Goal: Communication & Community: Answer question/provide support

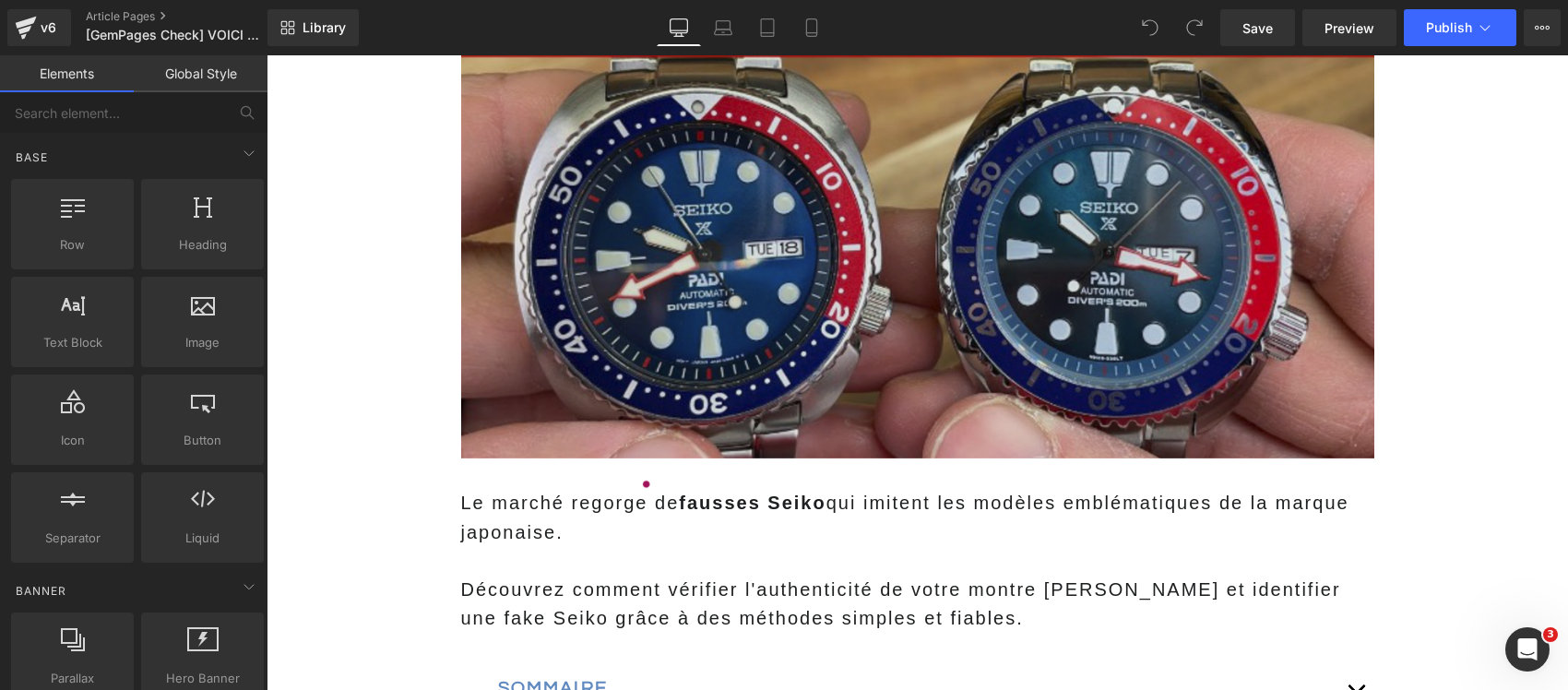
scroll to position [461, 0]
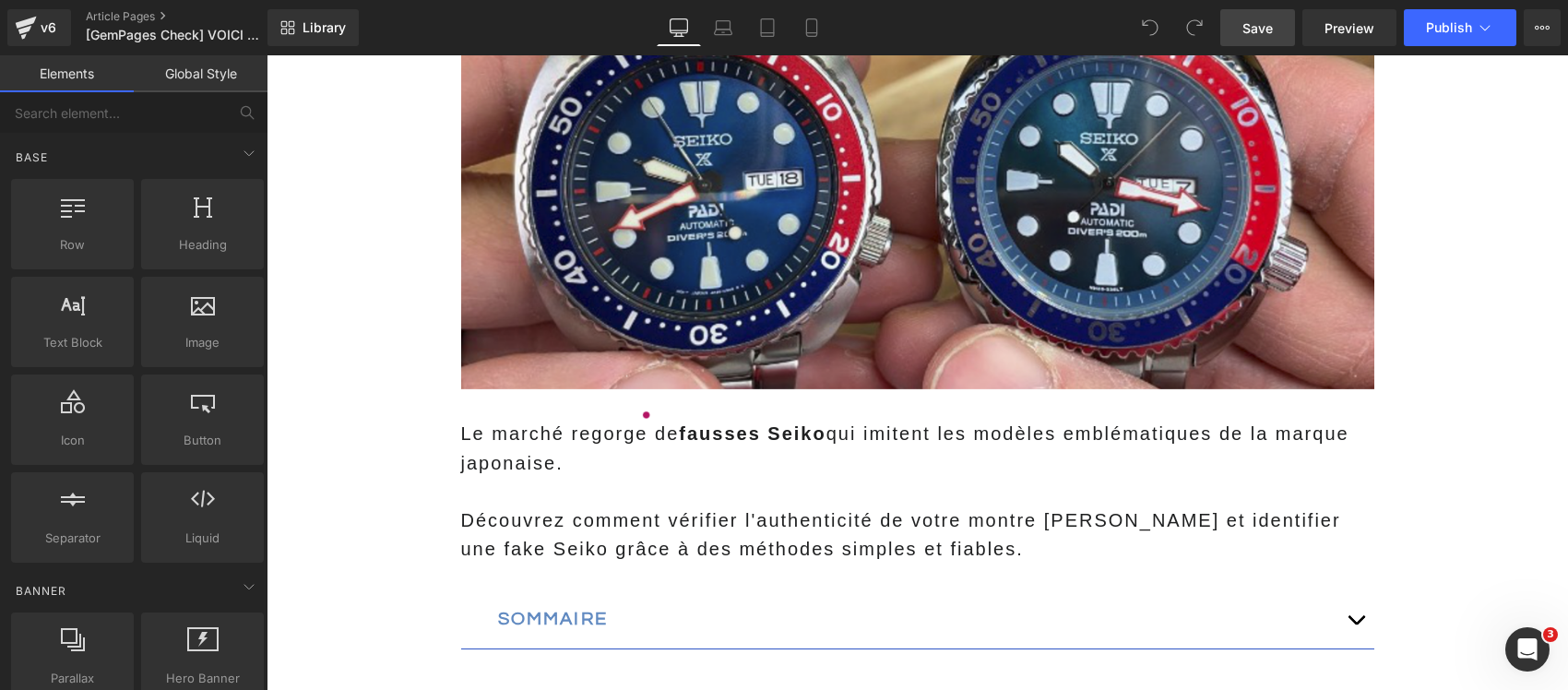
click at [1264, 30] on span "Save" at bounding box center [1258, 28] width 30 height 19
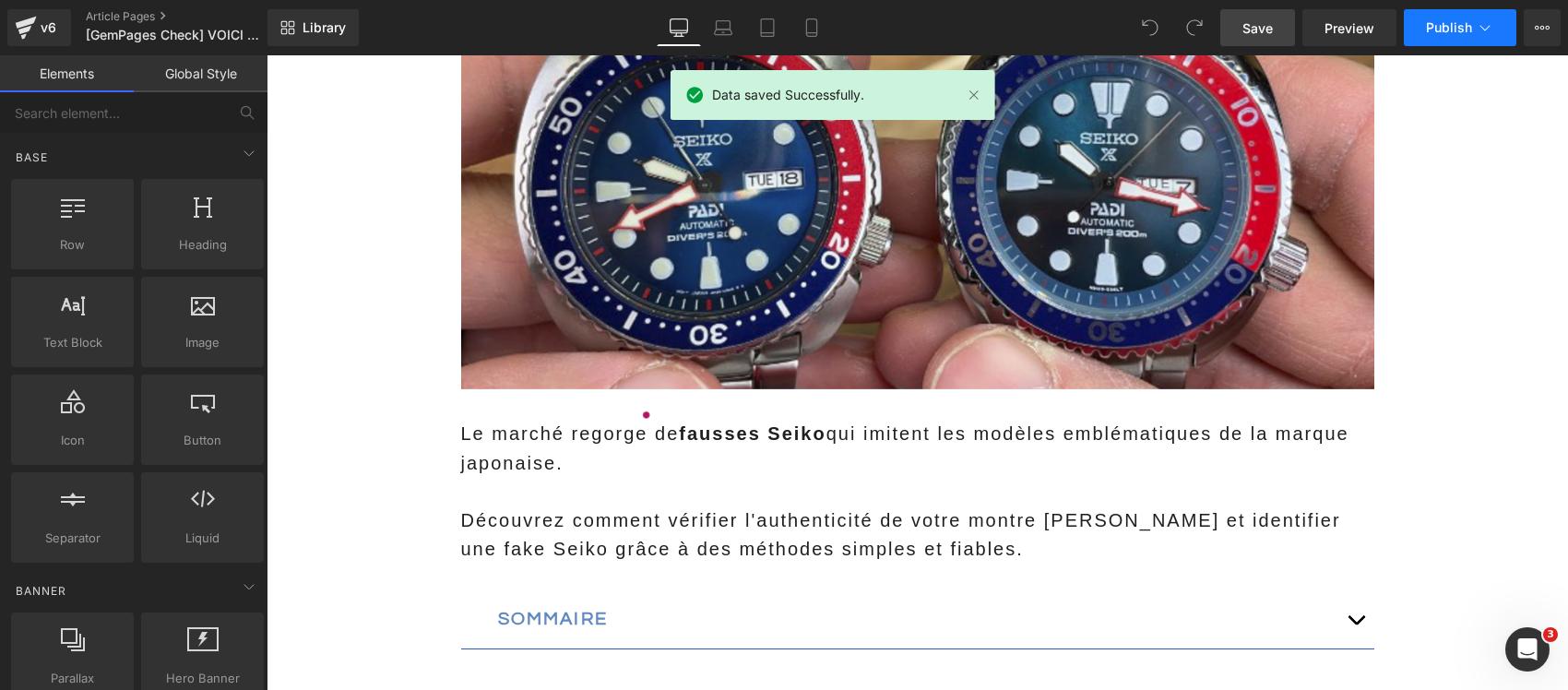
click at [1481, 32] on icon at bounding box center [1484, 27] width 18 height 18
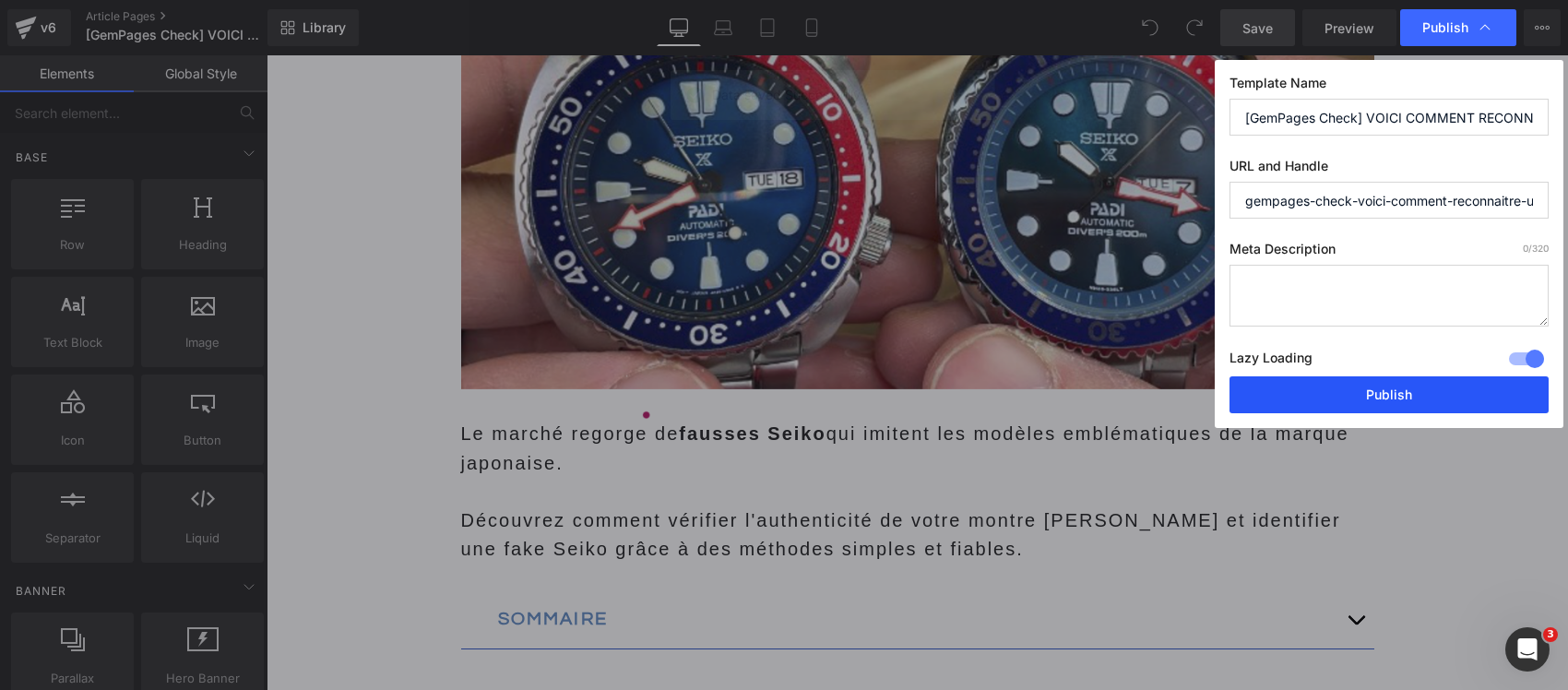
click at [1384, 401] on button "Publish" at bounding box center [1389, 394] width 319 height 37
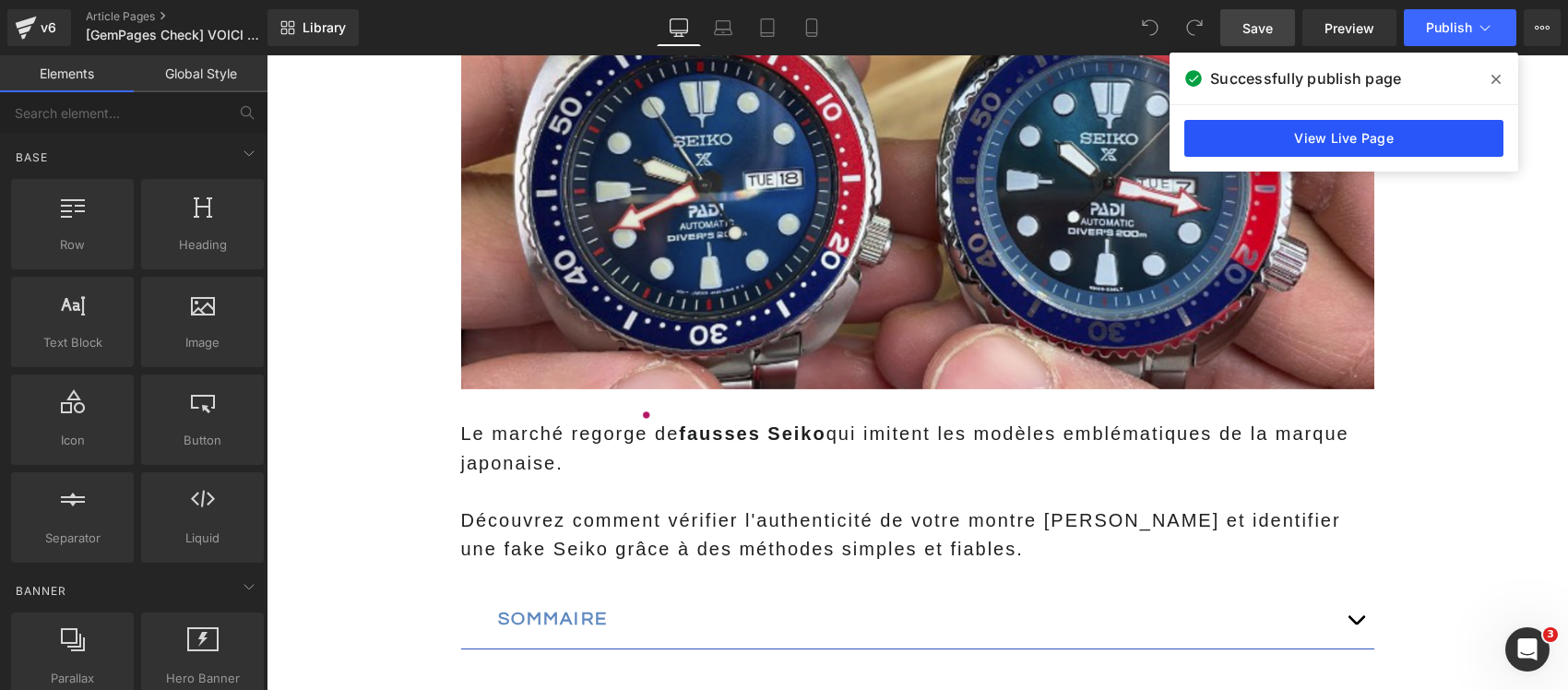
click at [1316, 144] on link "View Live Page" at bounding box center [1343, 138] width 319 height 37
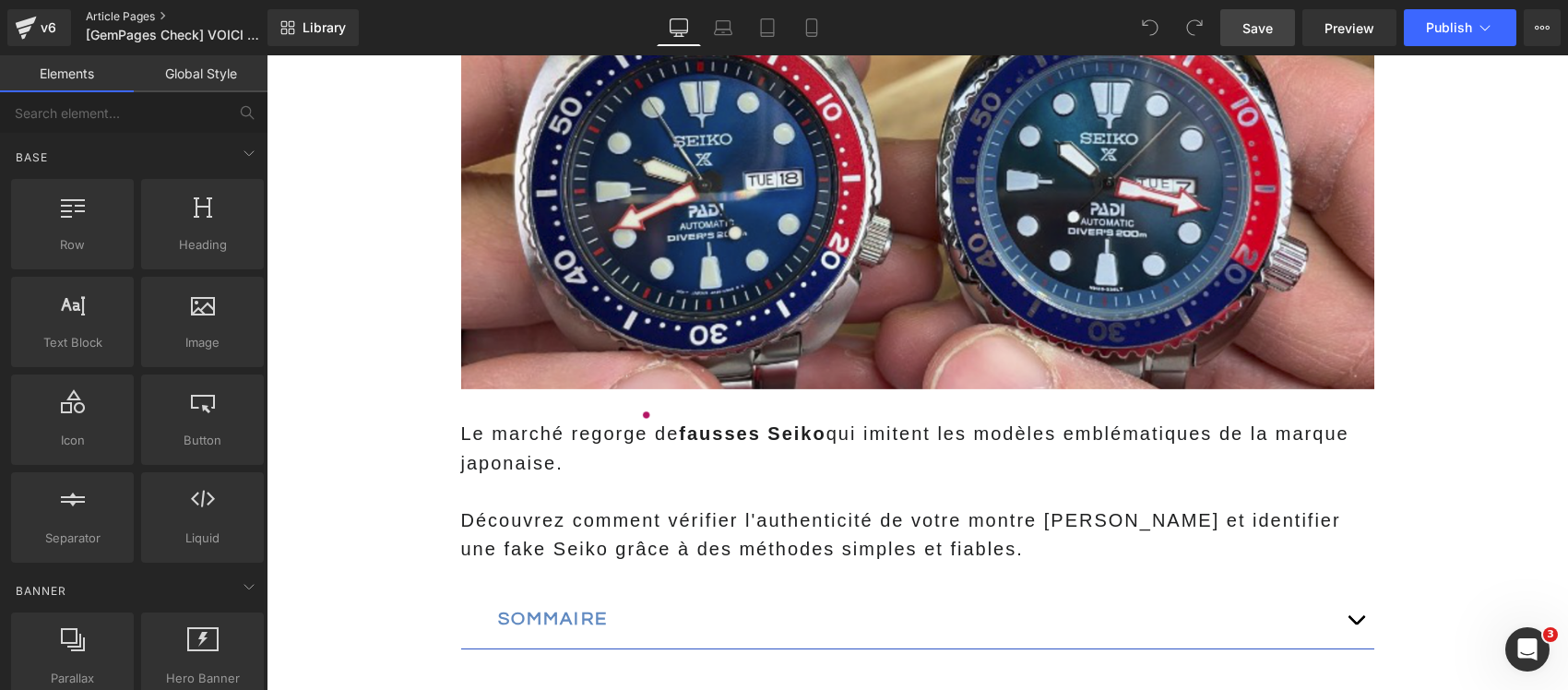
click at [139, 15] on link "Article Pages" at bounding box center [191, 17] width 212 height 15
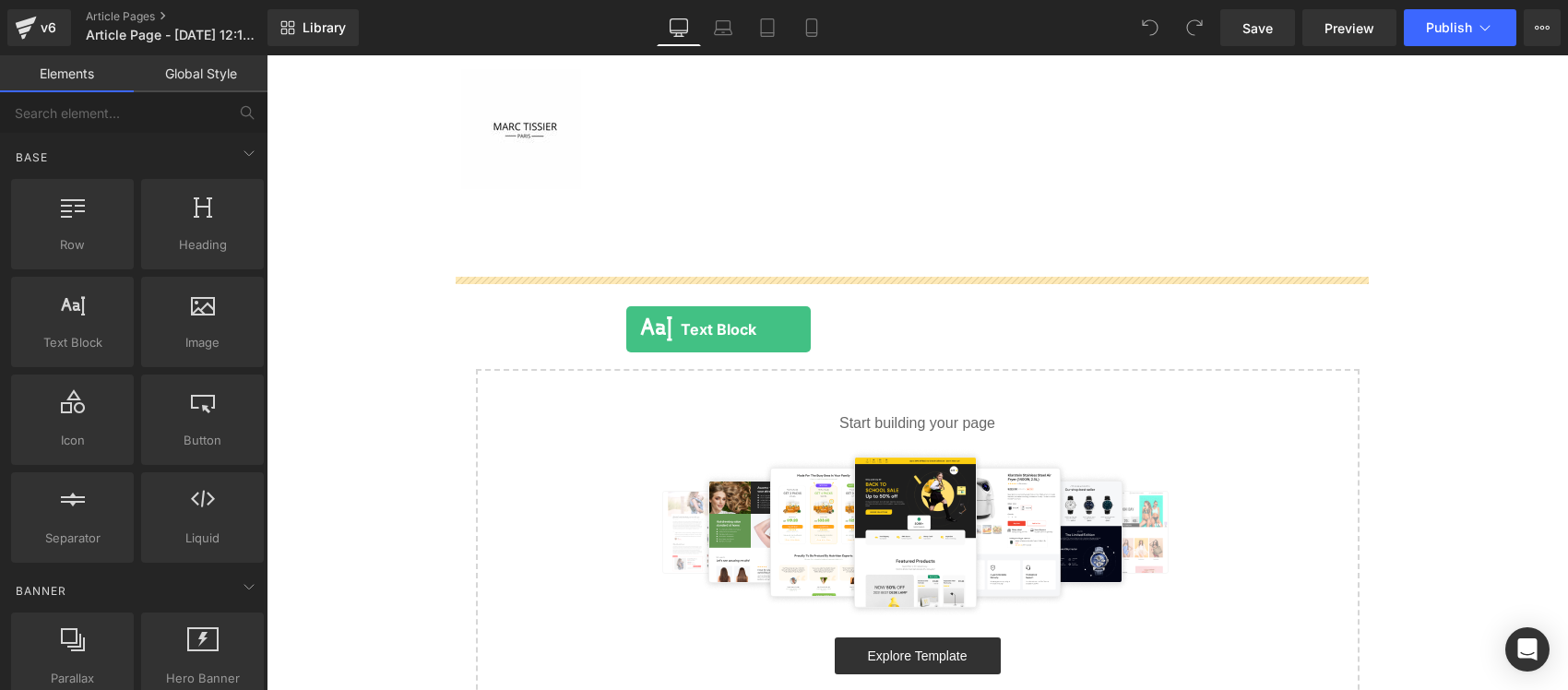
drag, startPoint x: 365, startPoint y: 392, endPoint x: 634, endPoint y: 327, distance: 276.7
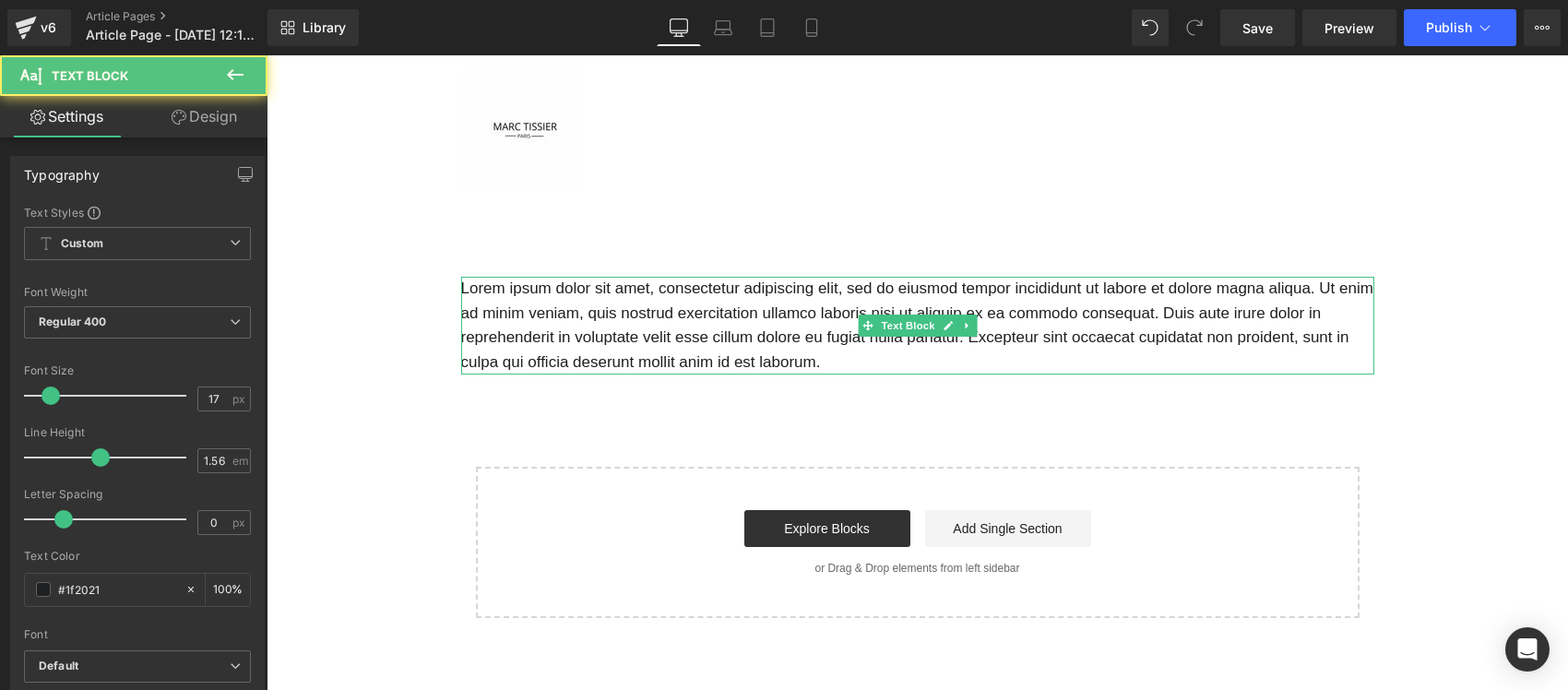
click at [721, 352] on p "Lorem ipsum dolor sit amet, consectetur adipiscing elit, sed do eiusmod tempor …" at bounding box center [918, 325] width 913 height 98
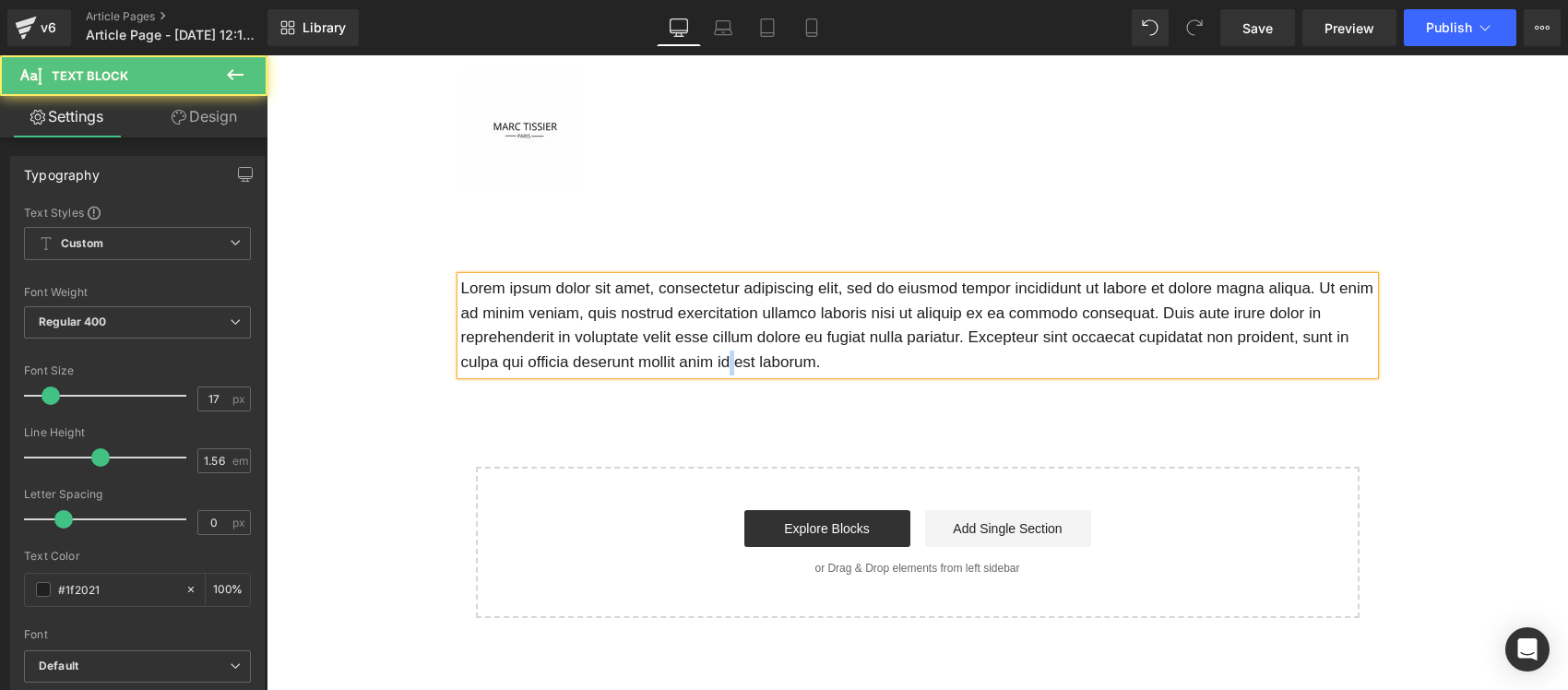
click at [721, 352] on p "Lorem ipsum dolor sit amet, consectetur adipiscing elit, sed do eiusmod tempor …" at bounding box center [918, 325] width 913 height 98
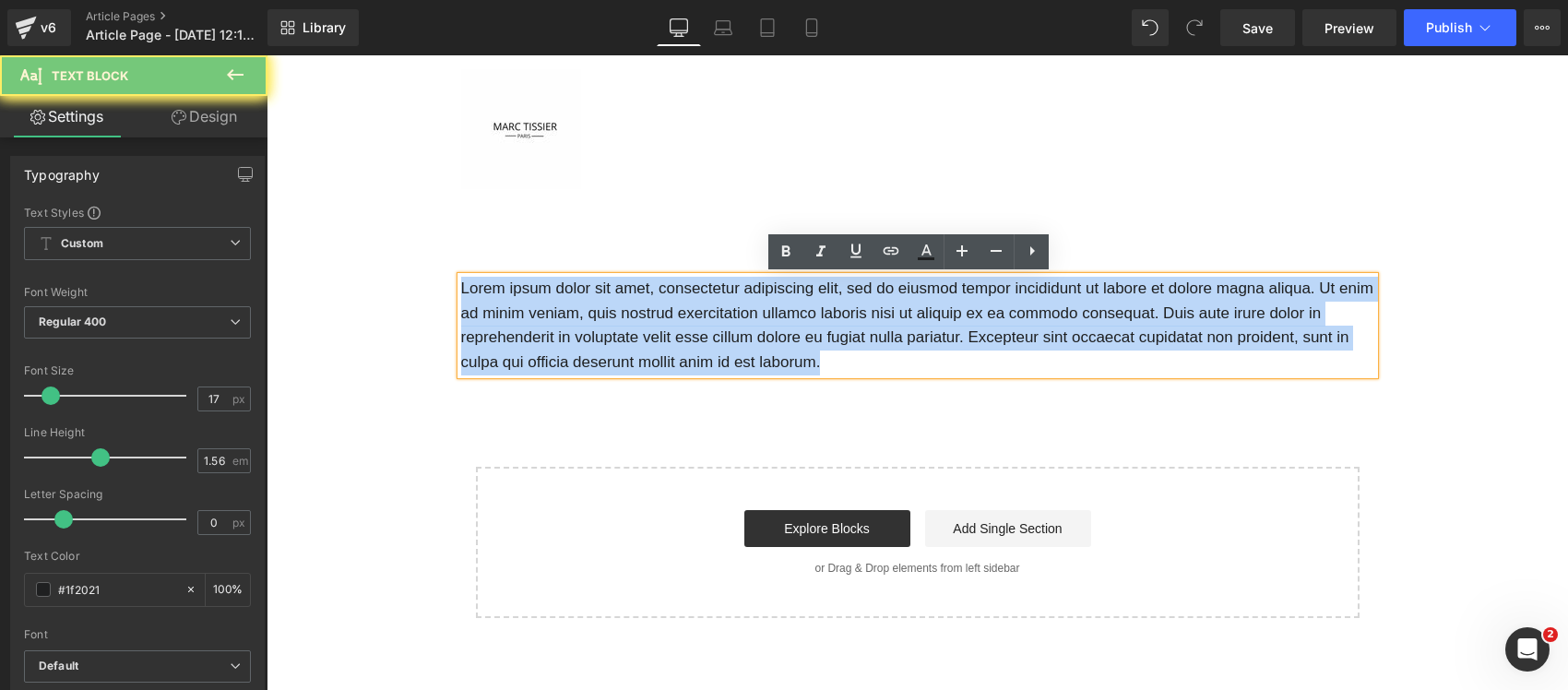
click at [721, 352] on p "Lorem ipsum dolor sit amet, consectetur adipiscing elit, sed do eiusmod tempor …" at bounding box center [918, 325] width 913 height 98
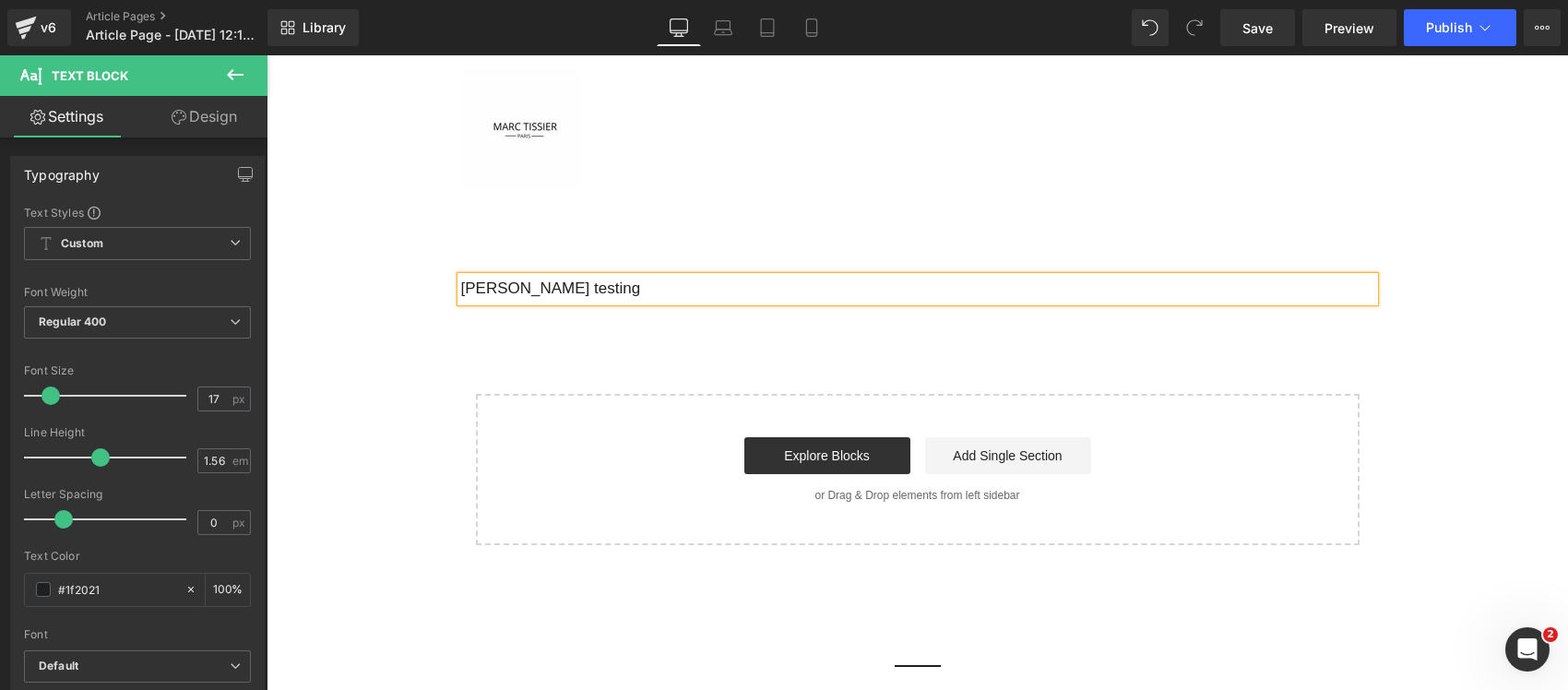
click at [630, 360] on div "[PERSON_NAME] testing Text Block Select your layout" at bounding box center [918, 410] width 913 height 269
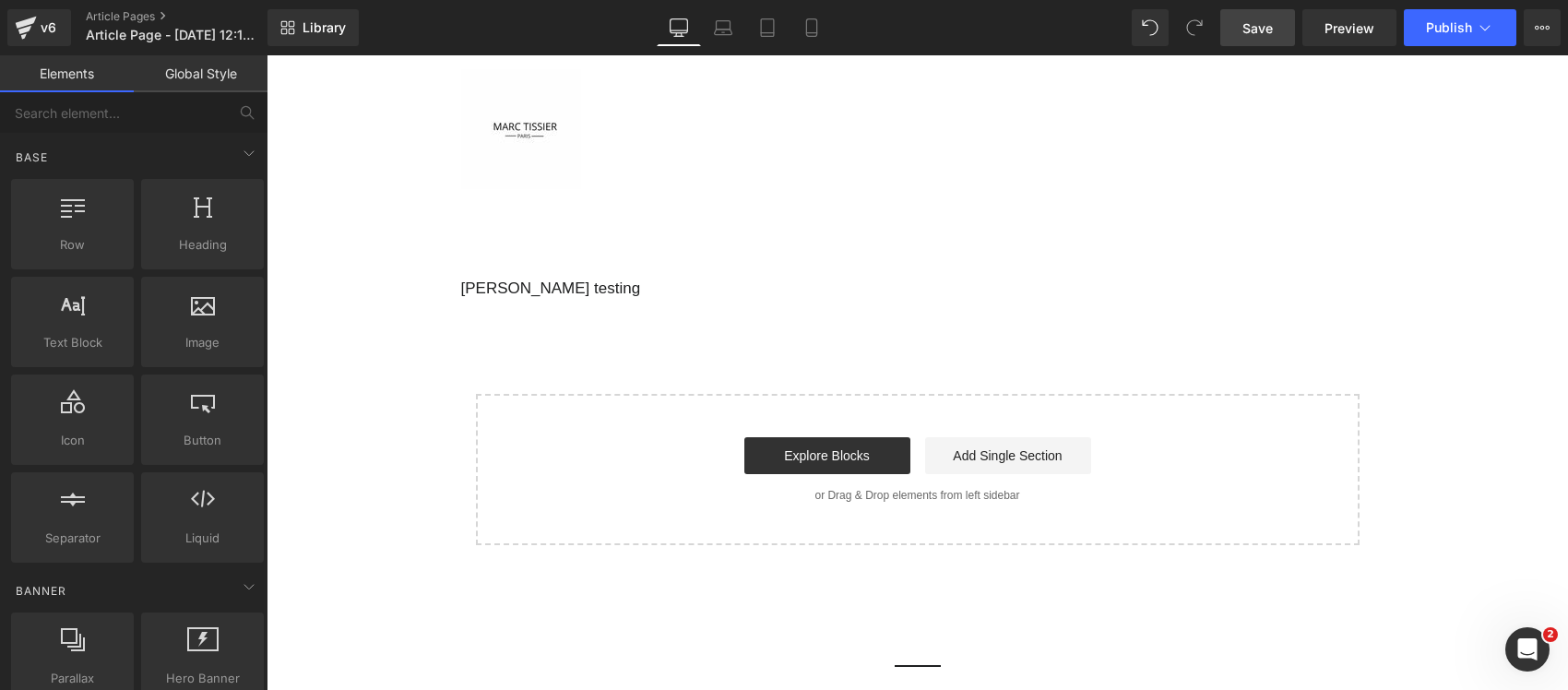
click at [1260, 26] on span "Save" at bounding box center [1258, 28] width 30 height 19
click at [1368, 33] on span "Preview" at bounding box center [1349, 28] width 49 height 19
click at [1441, 21] on span "Publish" at bounding box center [1448, 28] width 47 height 15
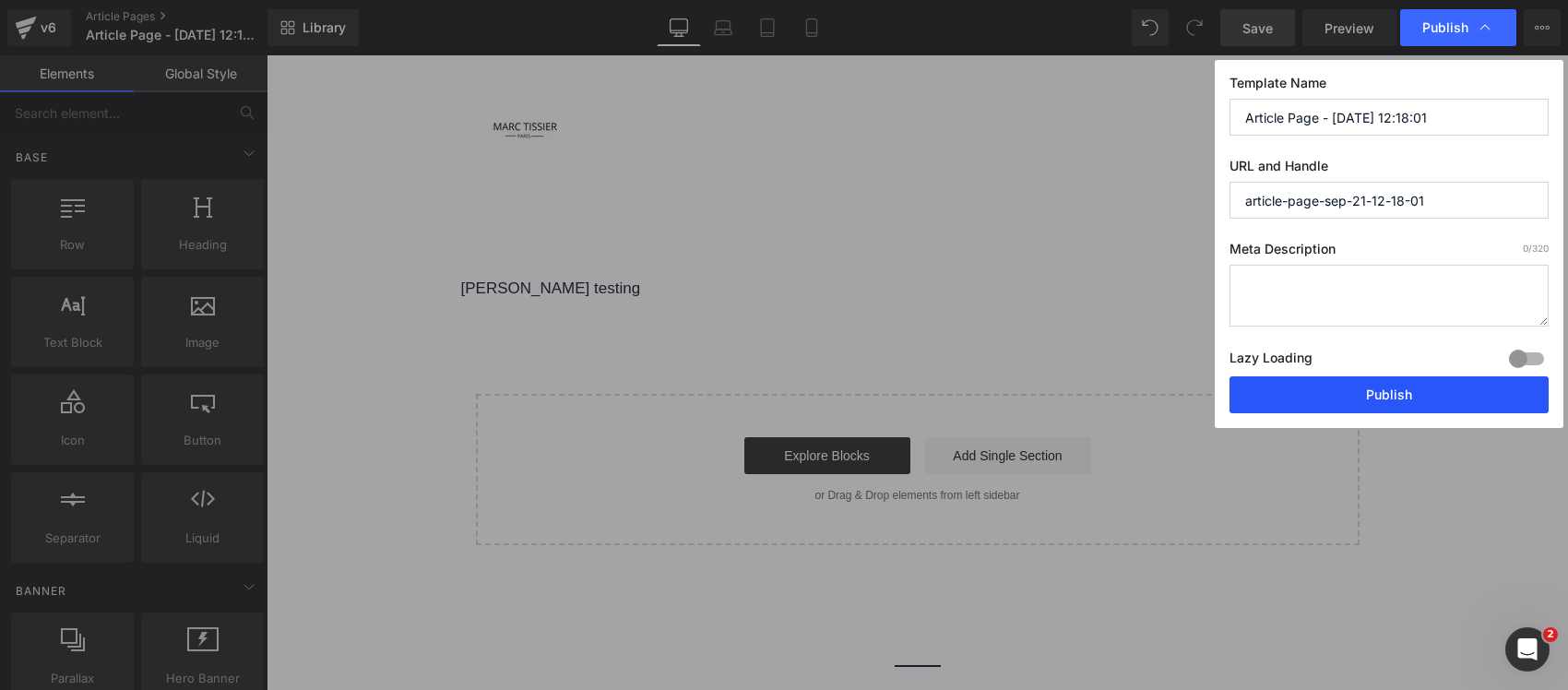
click at [1326, 393] on button "Publish" at bounding box center [1389, 394] width 319 height 37
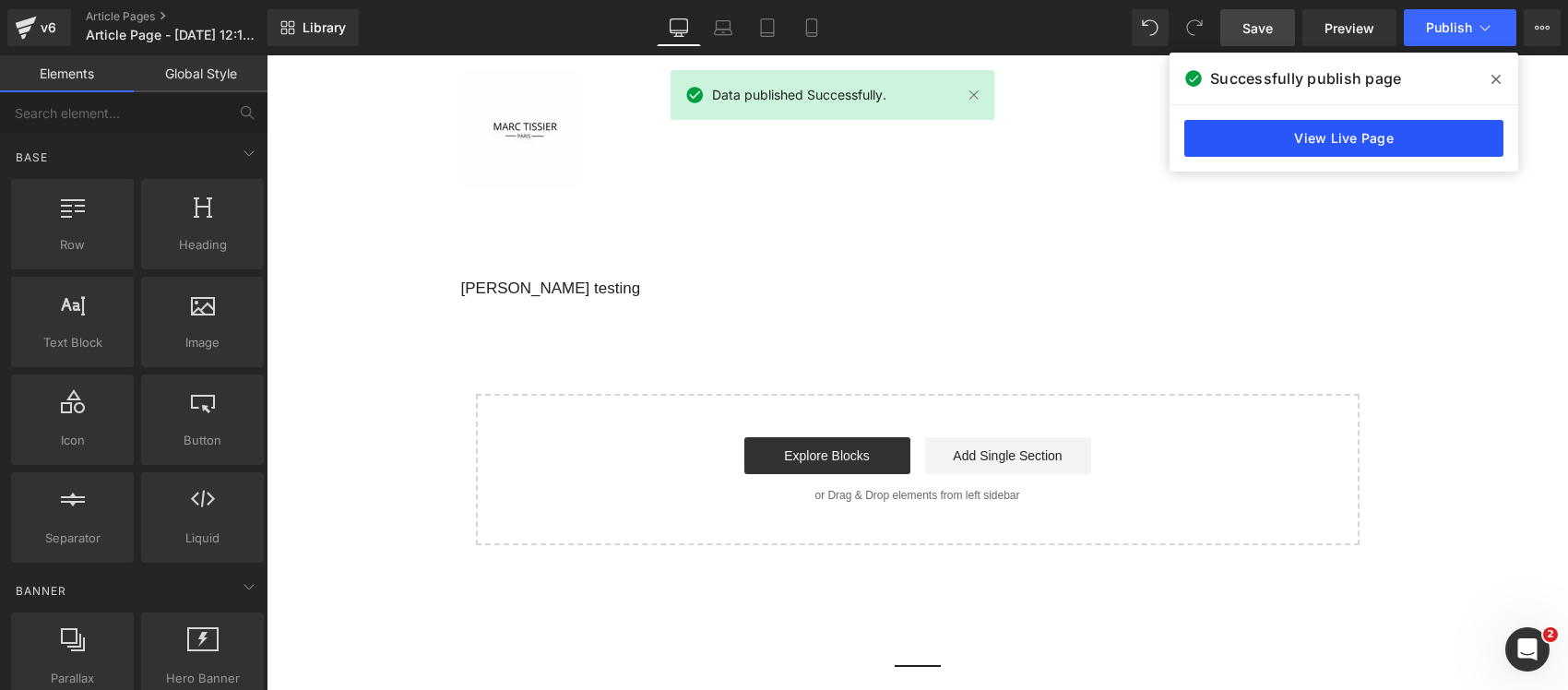
click at [1340, 140] on link "View Live Page" at bounding box center [1343, 138] width 319 height 37
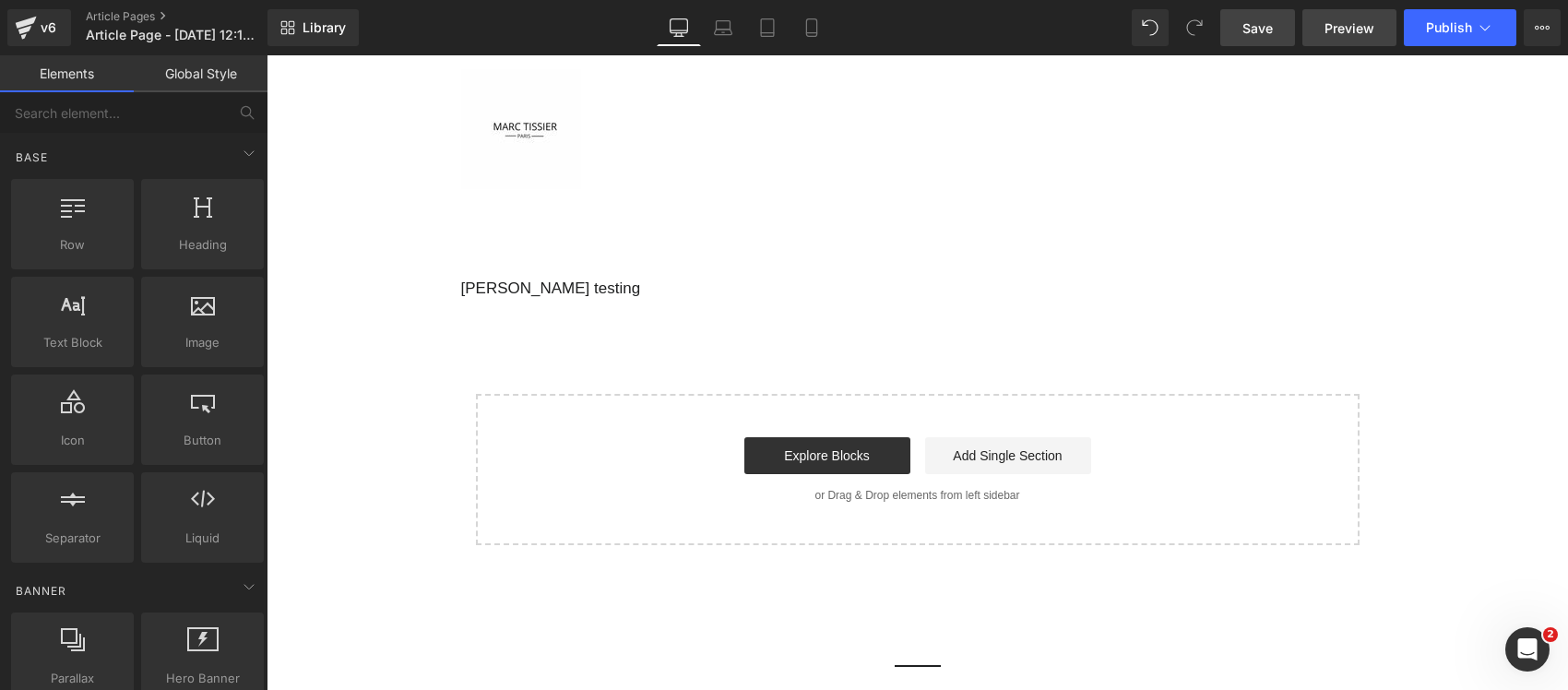
click at [1348, 26] on span "Preview" at bounding box center [1349, 28] width 49 height 19
click at [817, 37] on link "Mobile" at bounding box center [812, 28] width 45 height 37
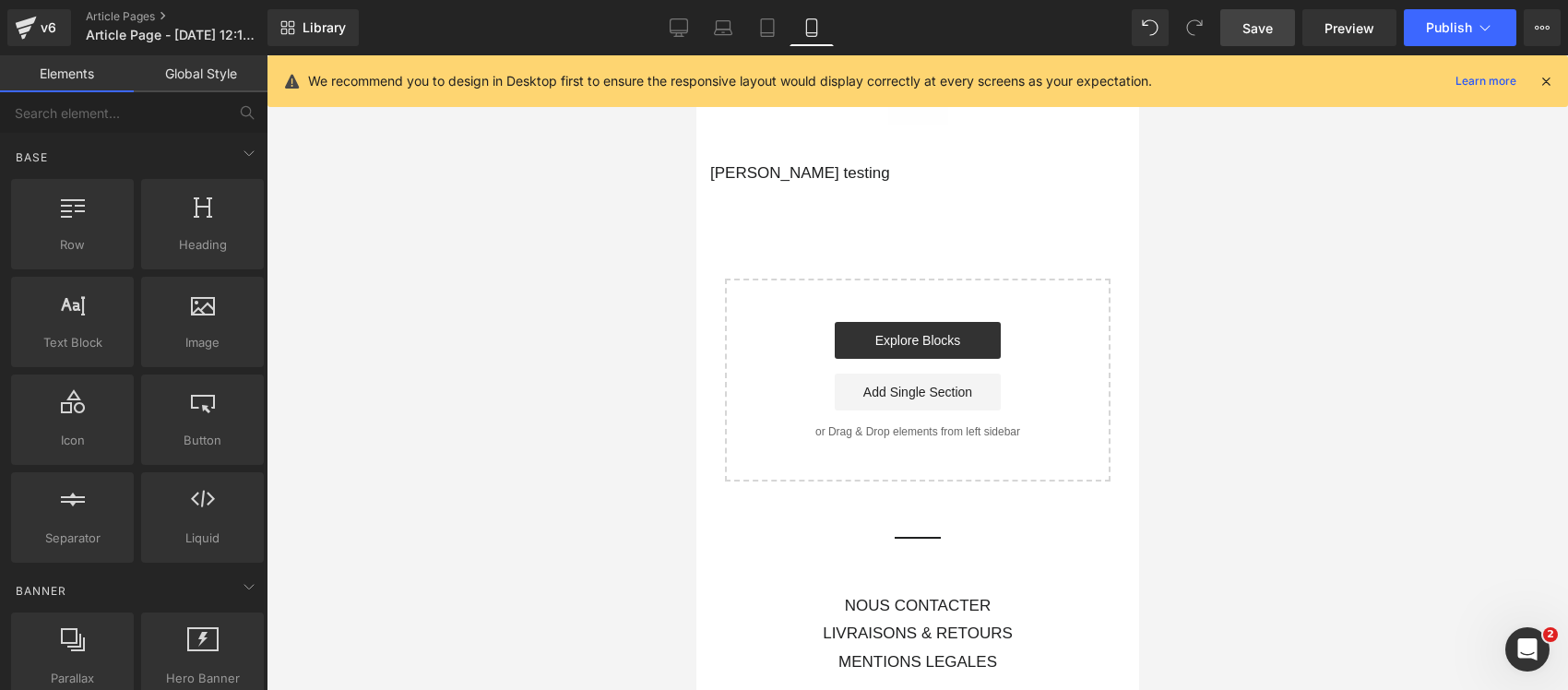
click at [1541, 81] on icon at bounding box center [1545, 81] width 16 height 16
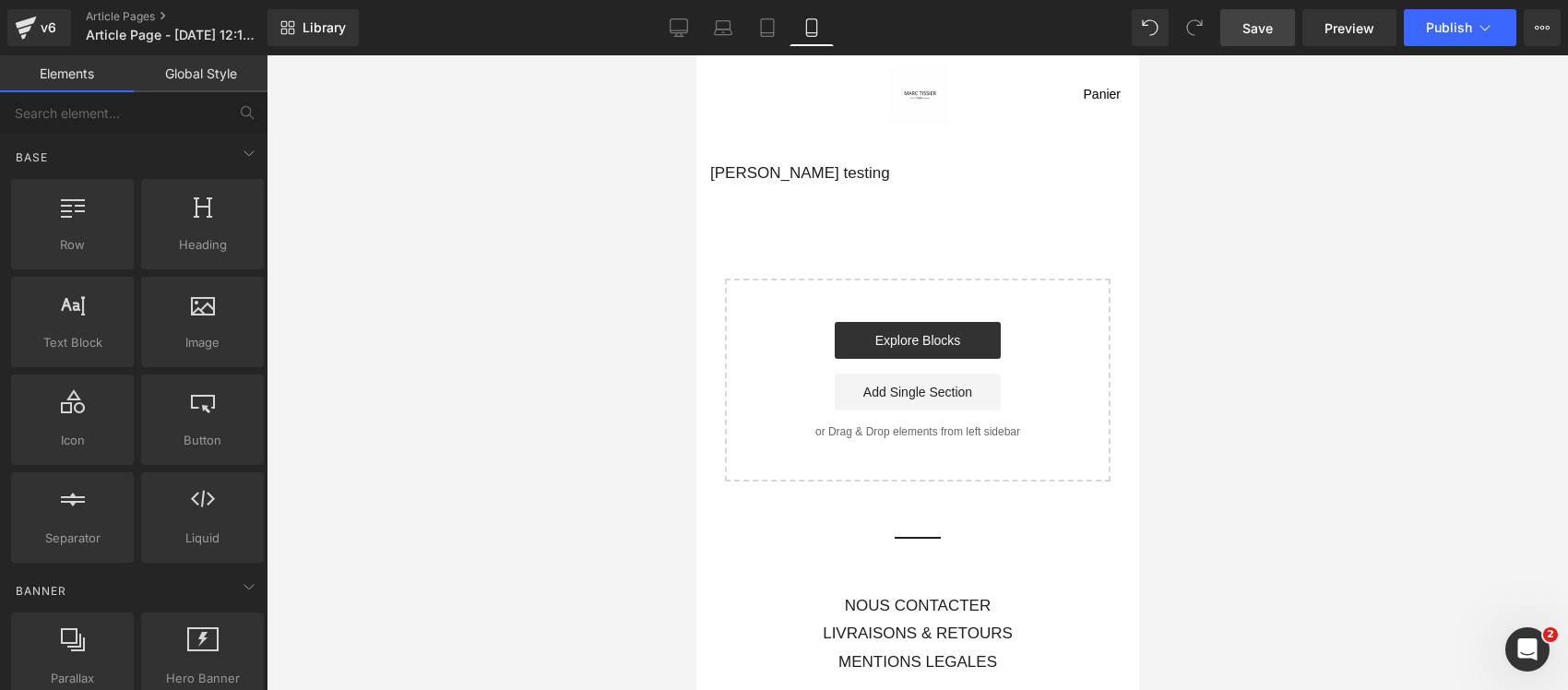
click at [1268, 25] on span "Save" at bounding box center [1258, 28] width 30 height 19
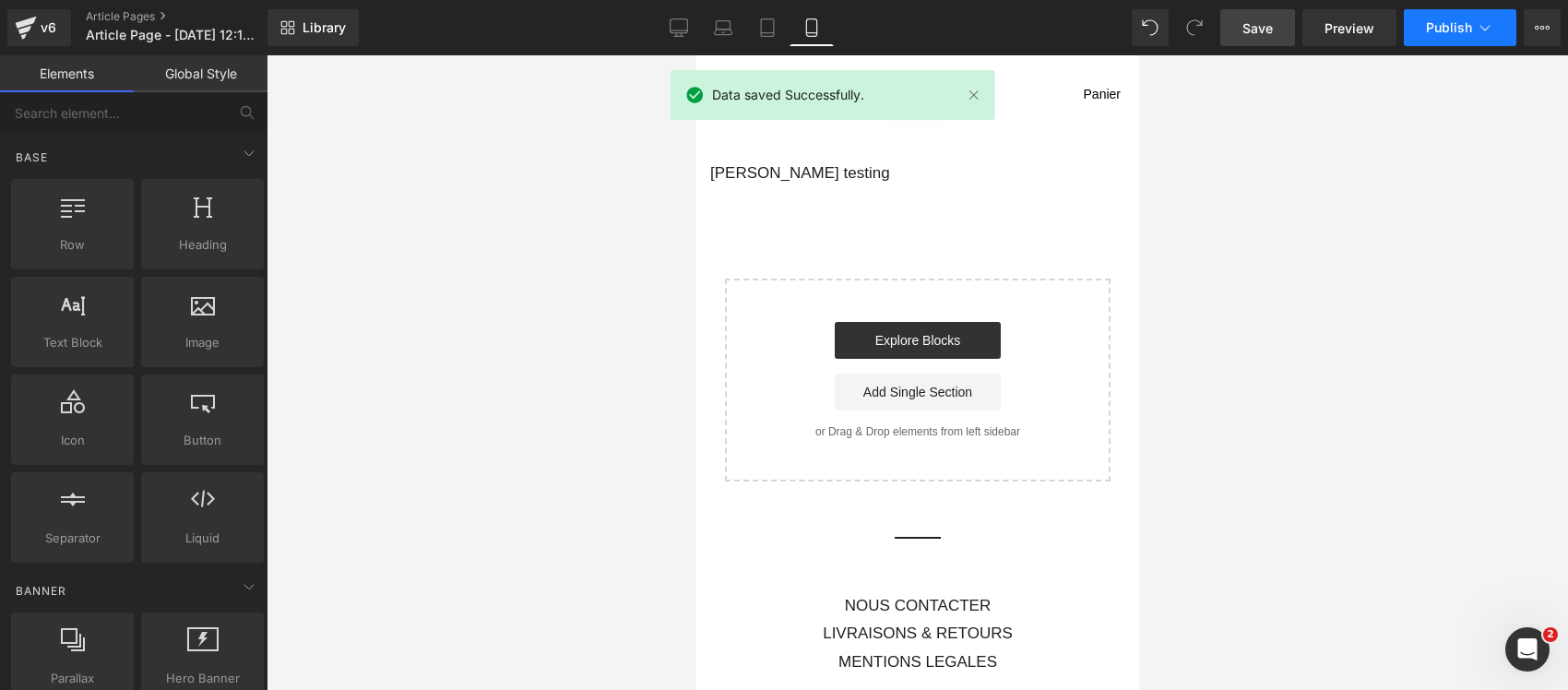
click at [1457, 33] on span "Publish" at bounding box center [1448, 28] width 47 height 15
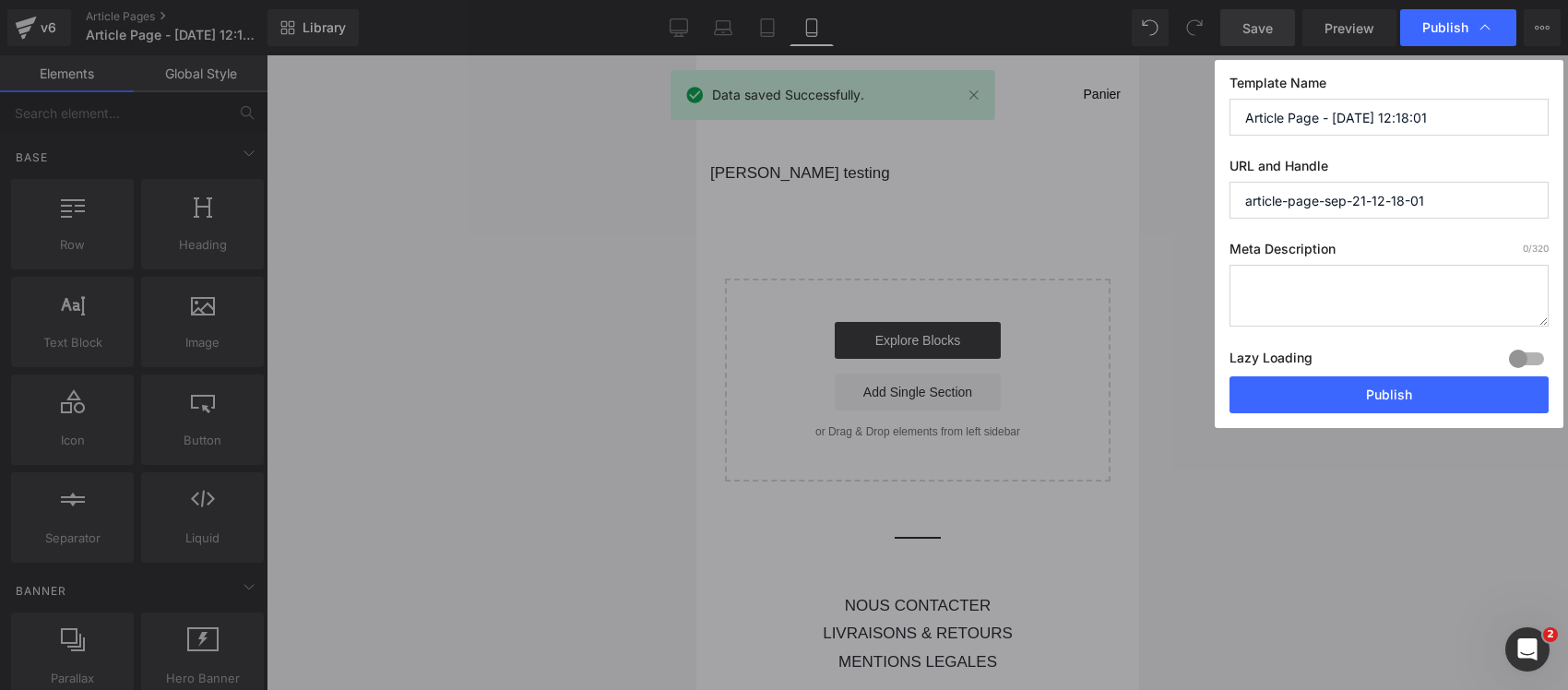
click at [1360, 205] on input "article-page-sep-21-12-18-01" at bounding box center [1389, 199] width 319 height 37
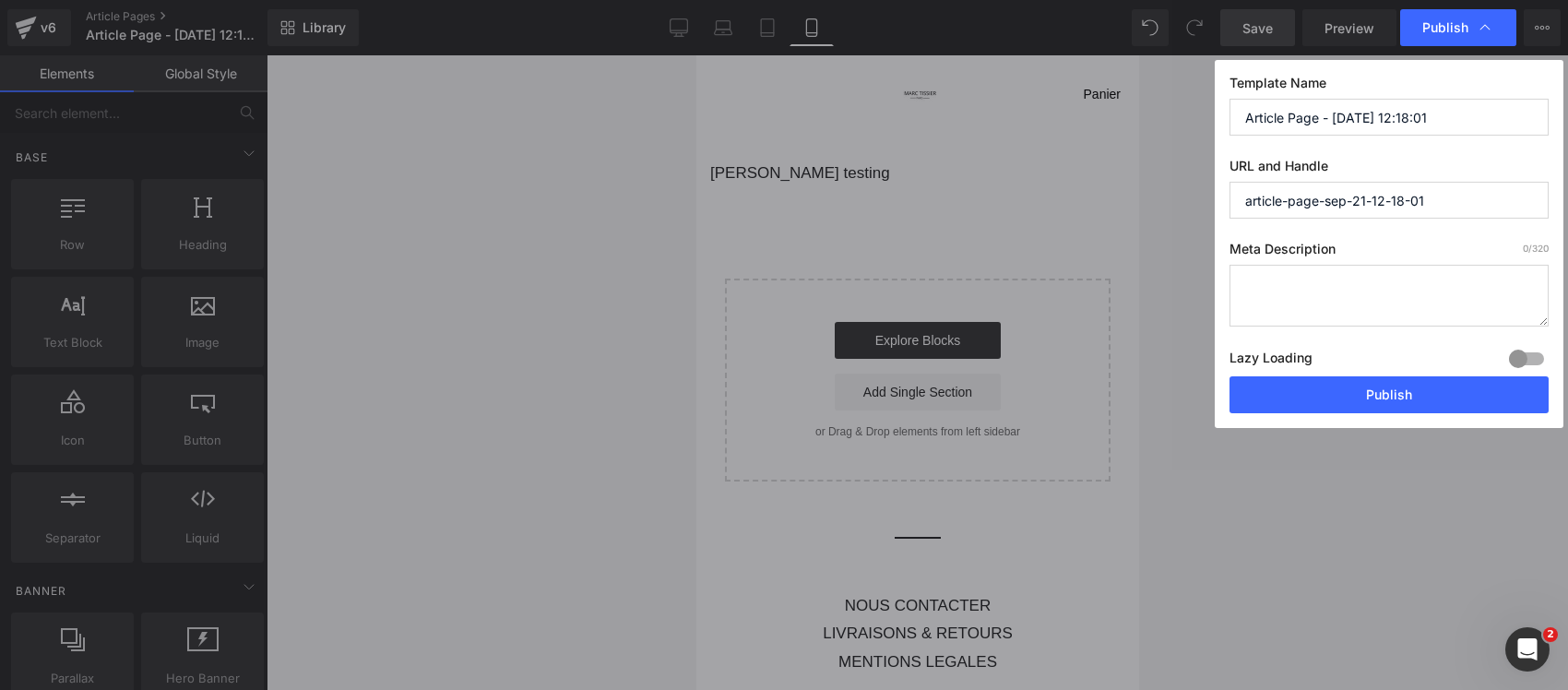
click at [1241, 323] on textarea at bounding box center [1389, 295] width 319 height 62
paste textarea "article-page-sep-21-12-18-01"
type textarea "article-page-sep-21-12-18-01"
click at [1318, 401] on button "Publish" at bounding box center [1389, 394] width 319 height 37
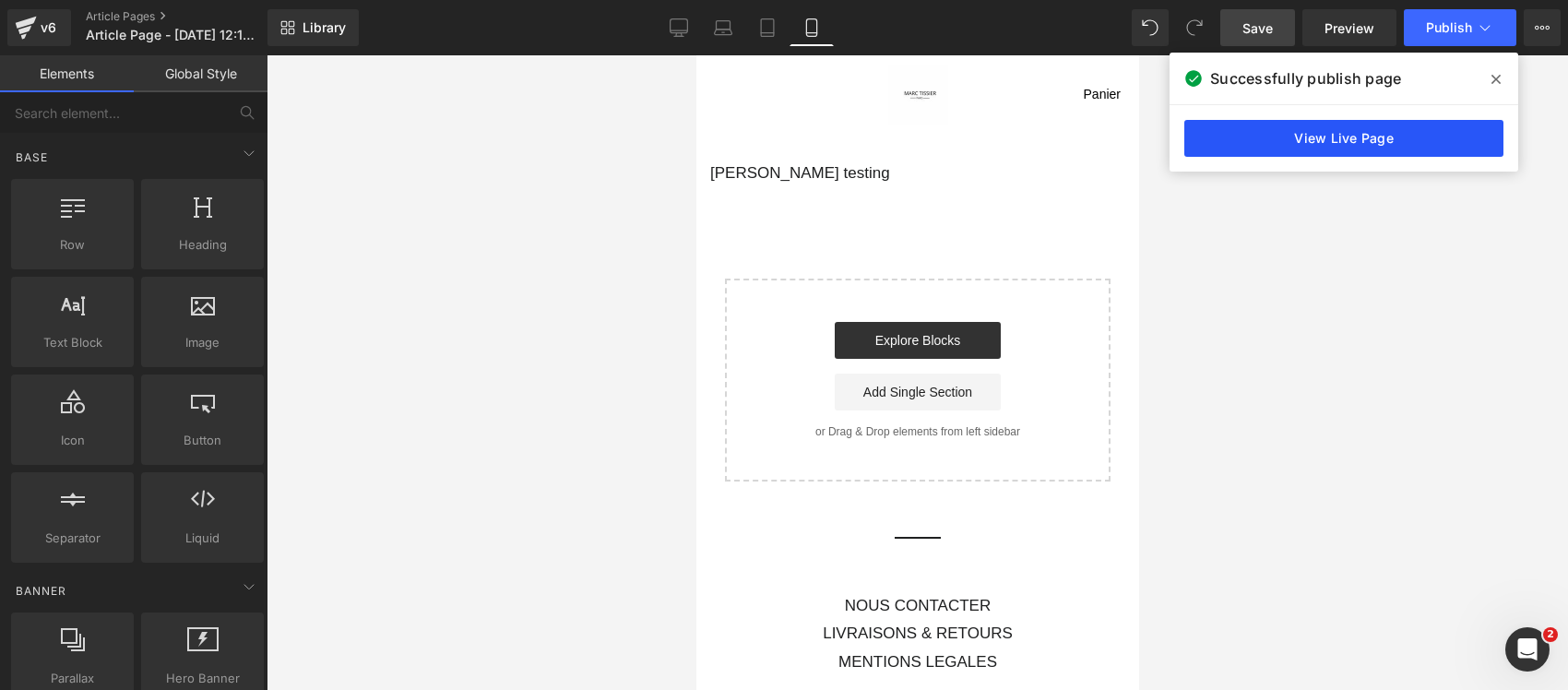
click at [1214, 147] on link "View Live Page" at bounding box center [1343, 138] width 319 height 37
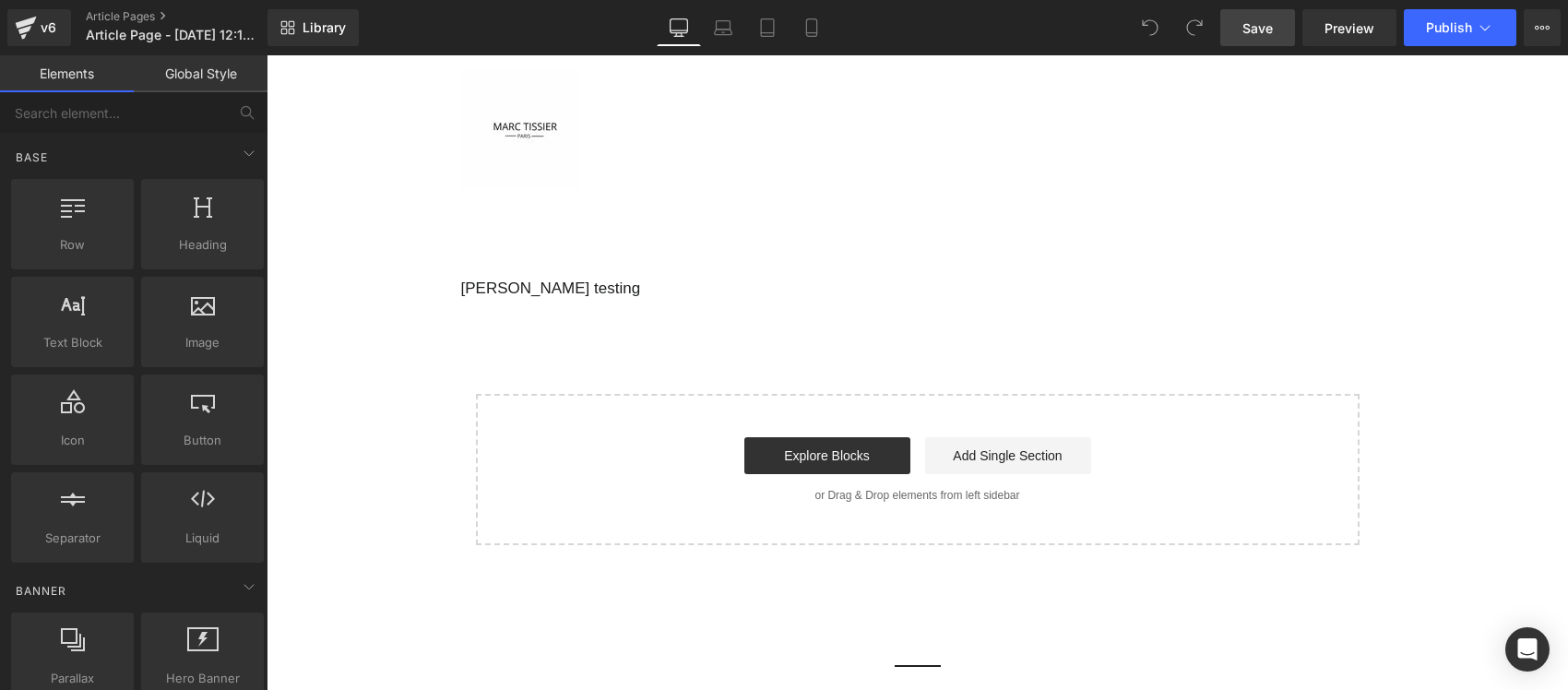
click at [1245, 26] on span "Save" at bounding box center [1258, 28] width 30 height 19
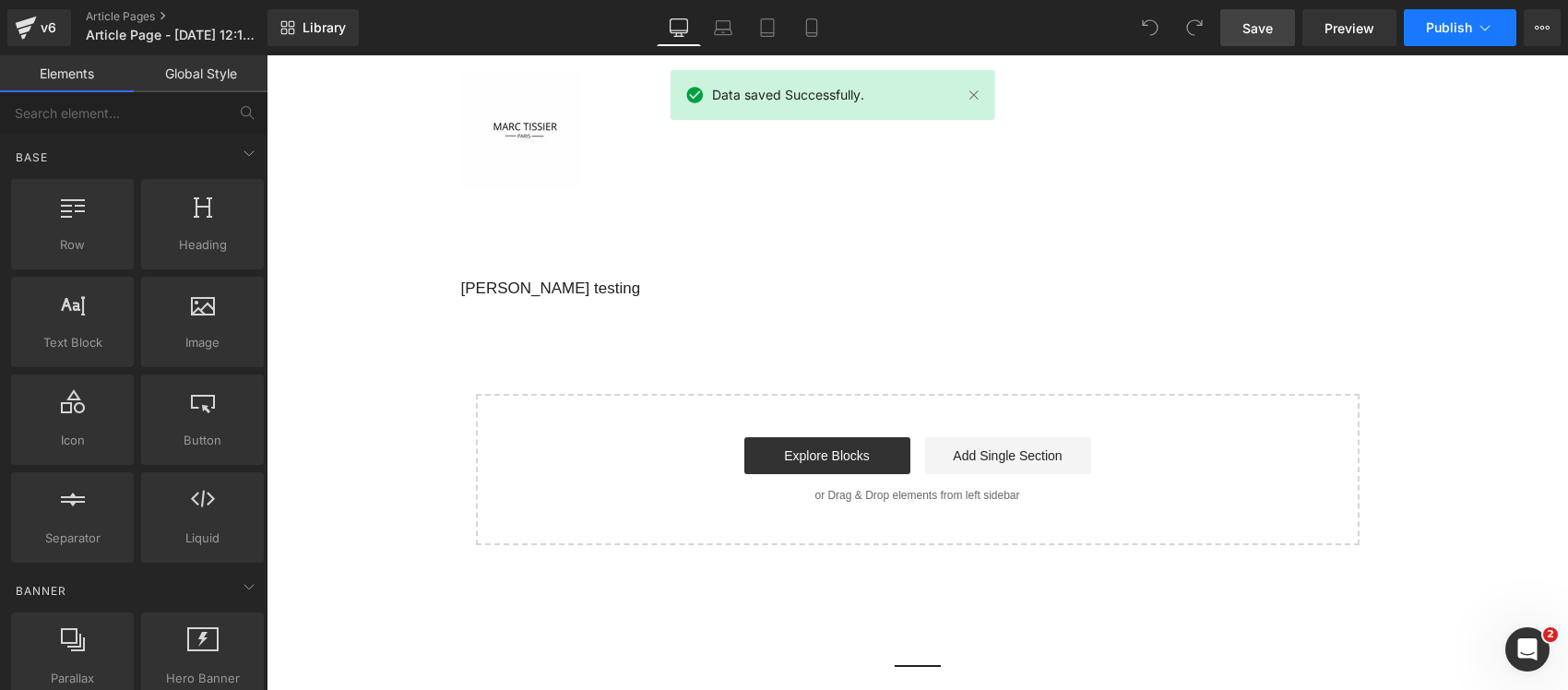
click at [1463, 32] on span "Publish" at bounding box center [1448, 28] width 47 height 15
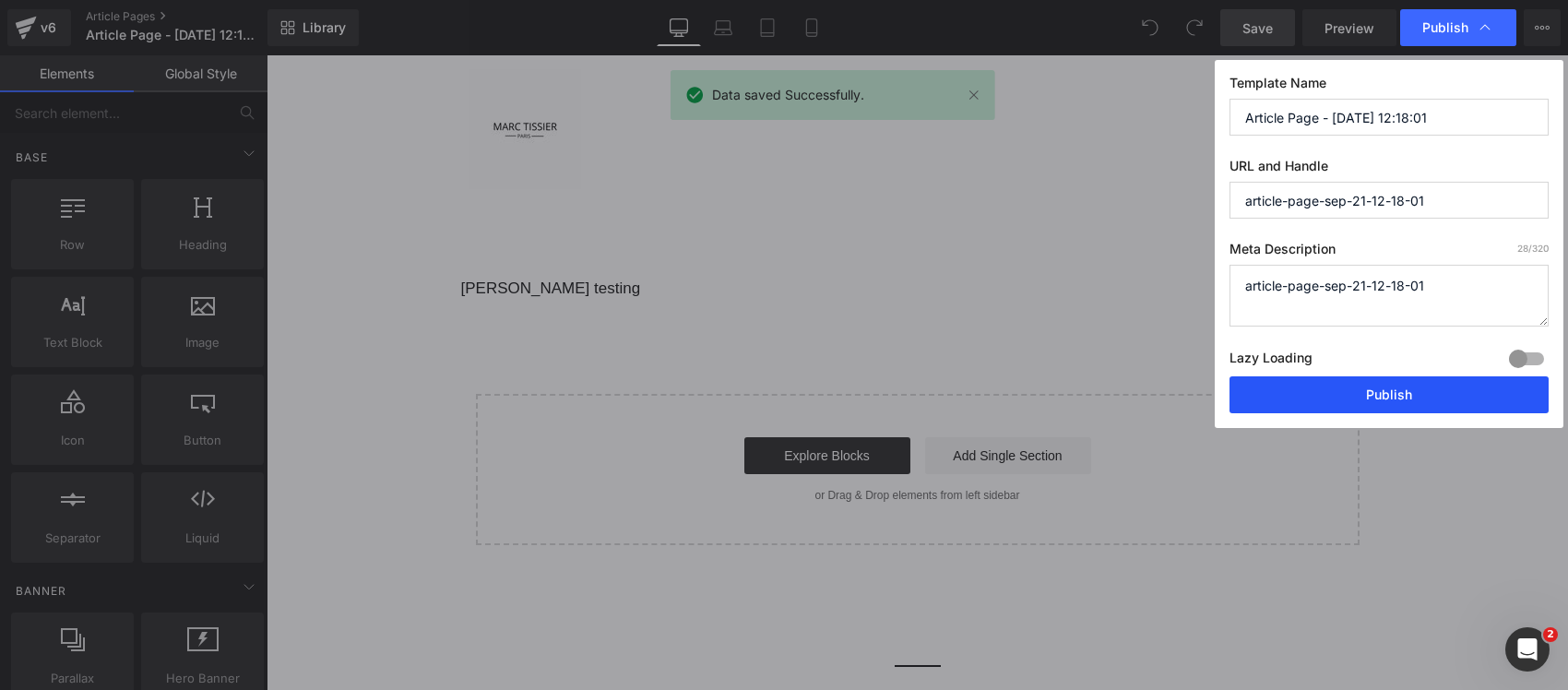
click at [1410, 403] on button "Publish" at bounding box center [1389, 394] width 319 height 37
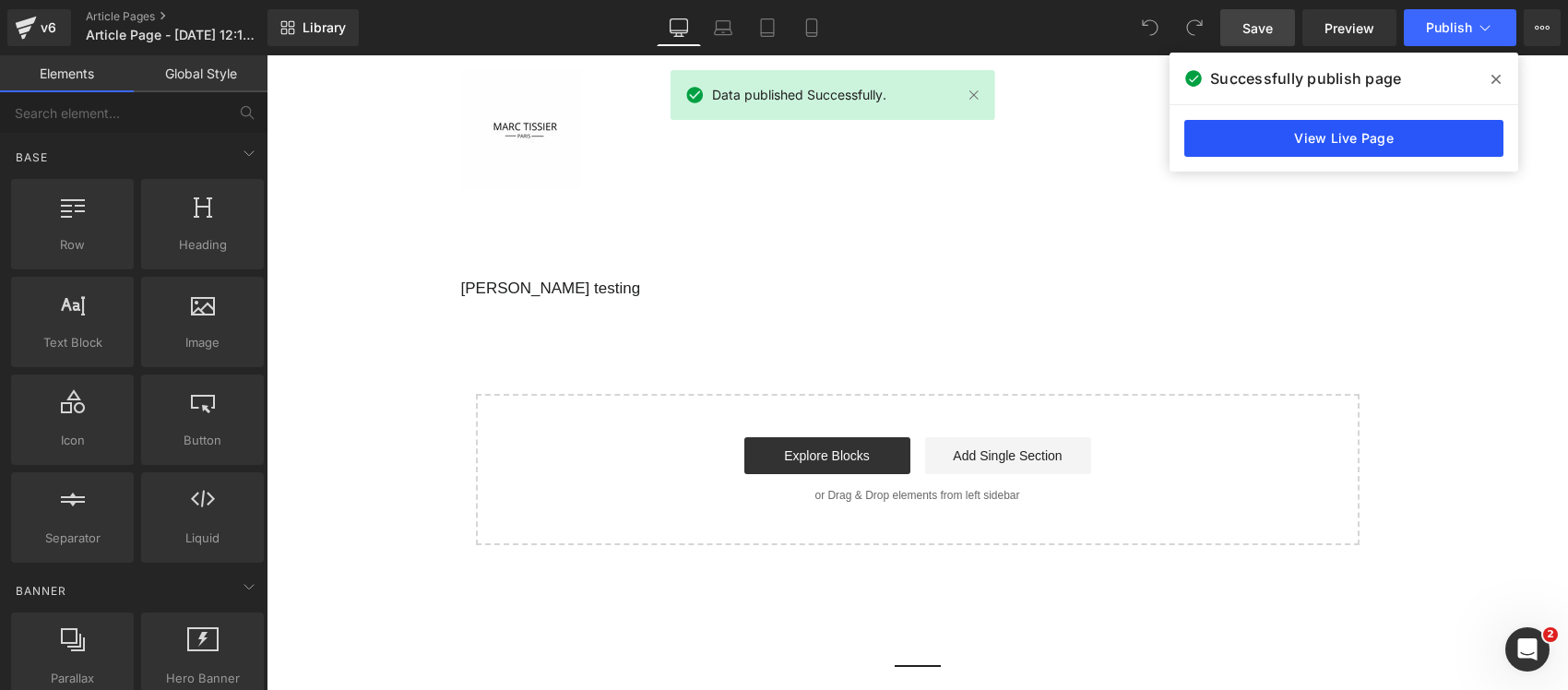
click at [1348, 135] on link "View Live Page" at bounding box center [1343, 138] width 319 height 37
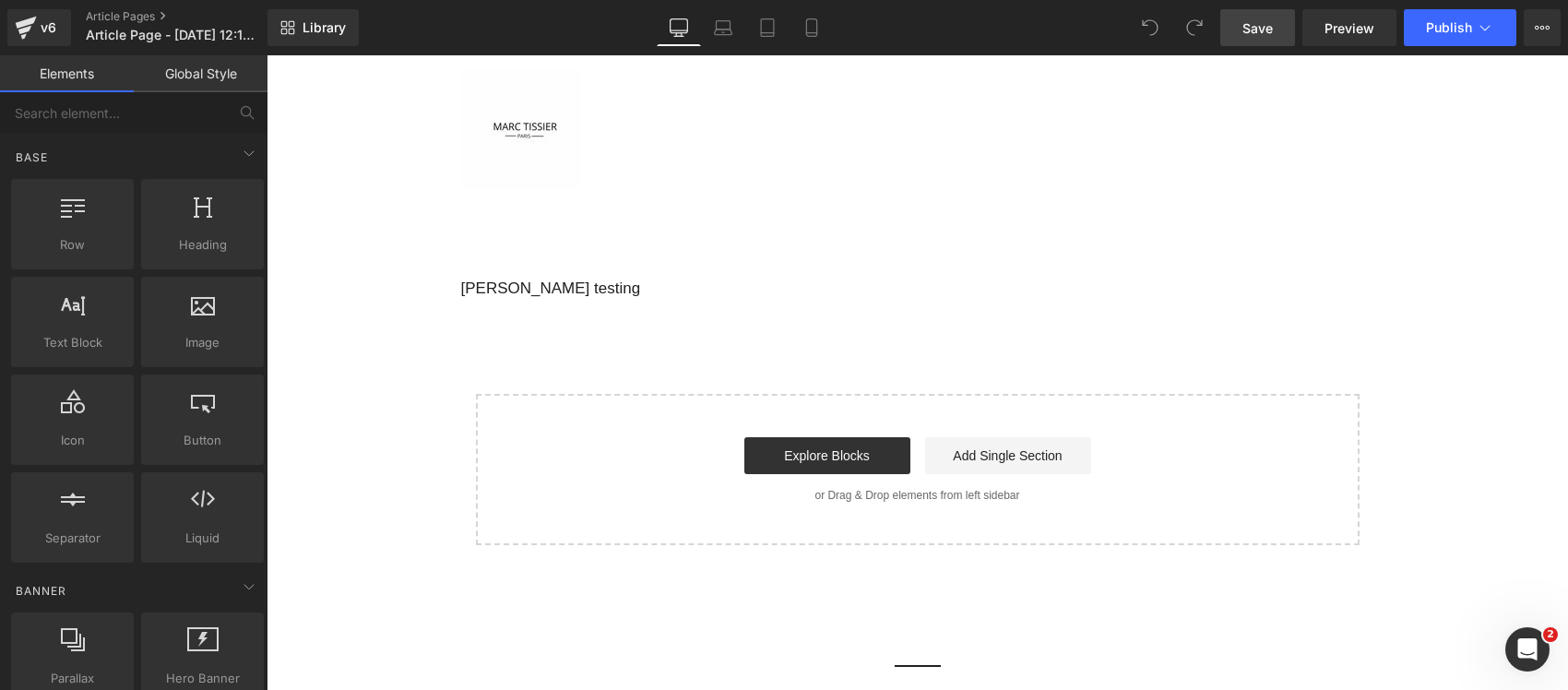
click at [1257, 28] on span "Save" at bounding box center [1258, 28] width 30 height 19
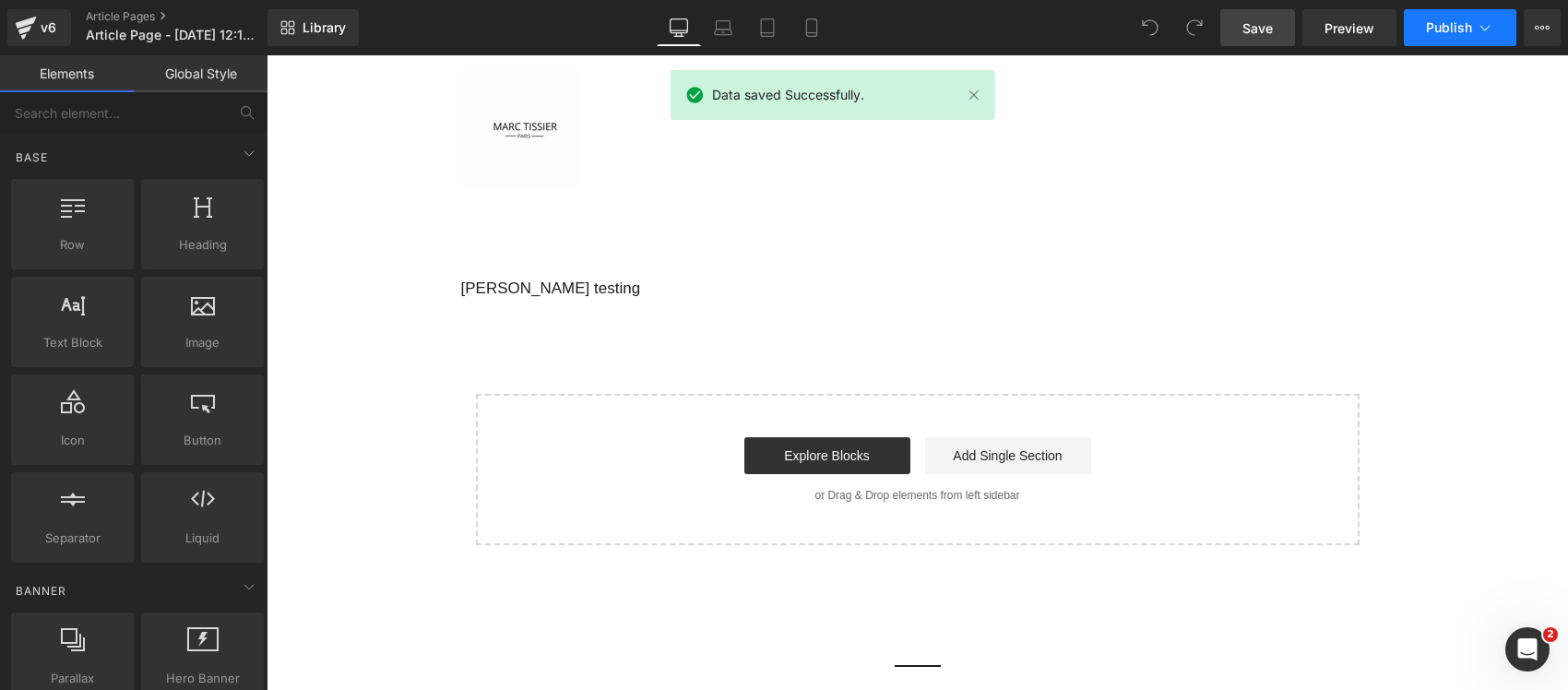
click at [1450, 29] on span "Publish" at bounding box center [1448, 28] width 47 height 15
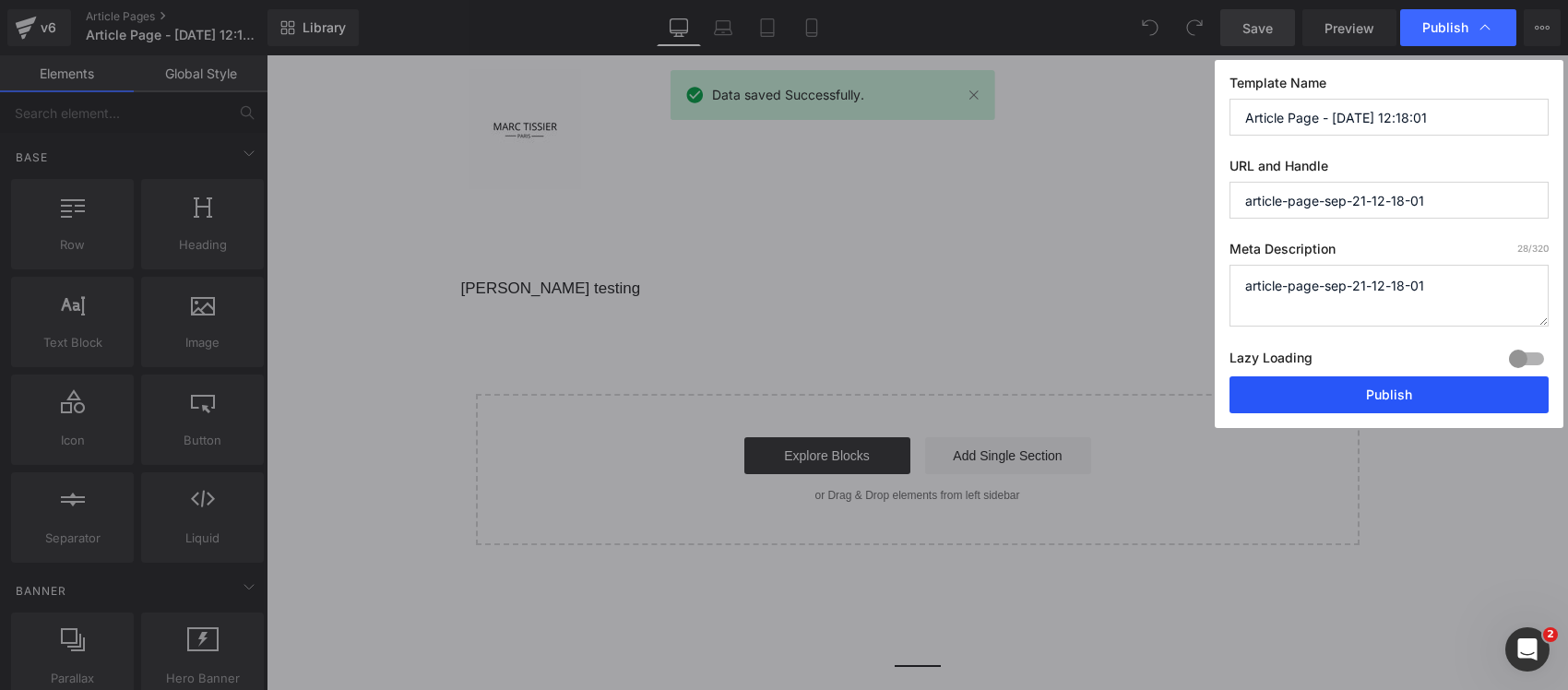
click at [1380, 389] on button "Publish" at bounding box center [1389, 394] width 319 height 37
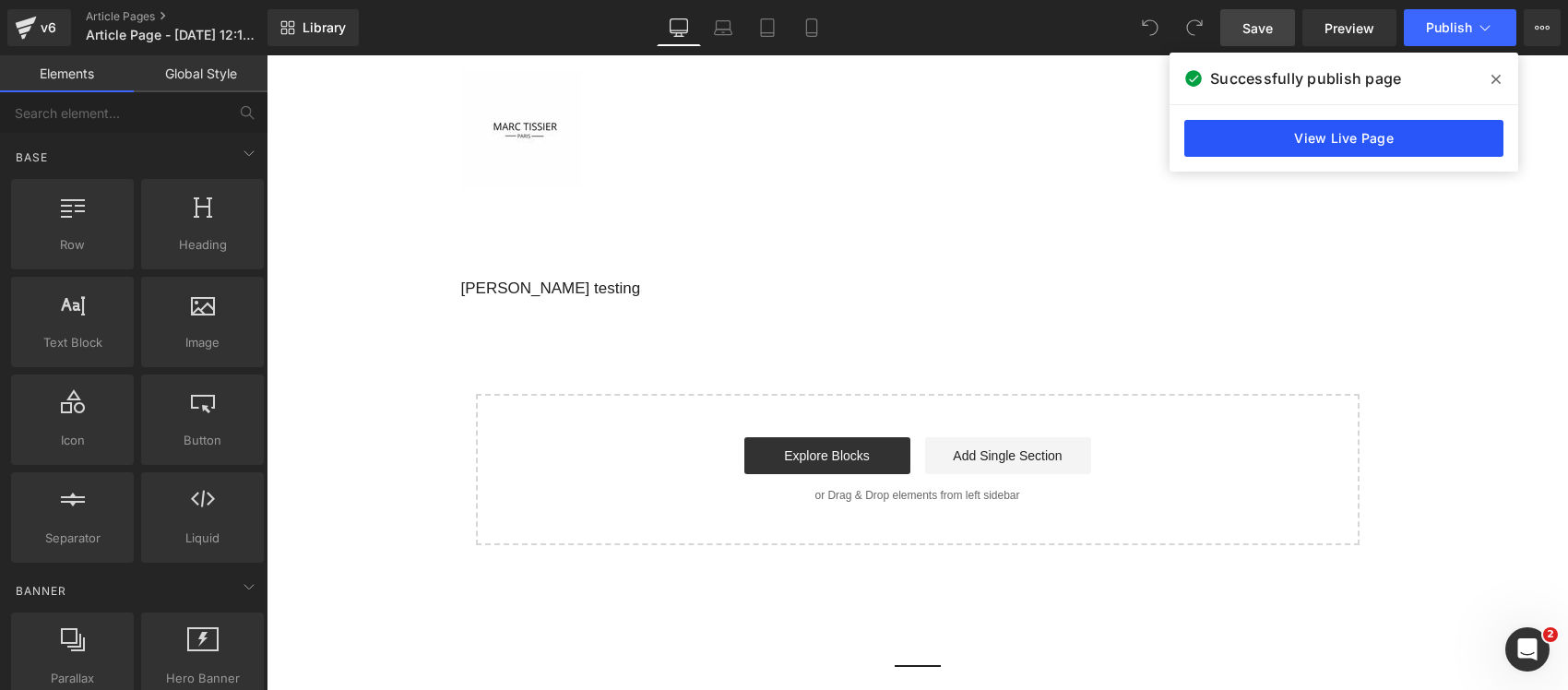
click at [1215, 141] on link "View Live Page" at bounding box center [1343, 138] width 319 height 37
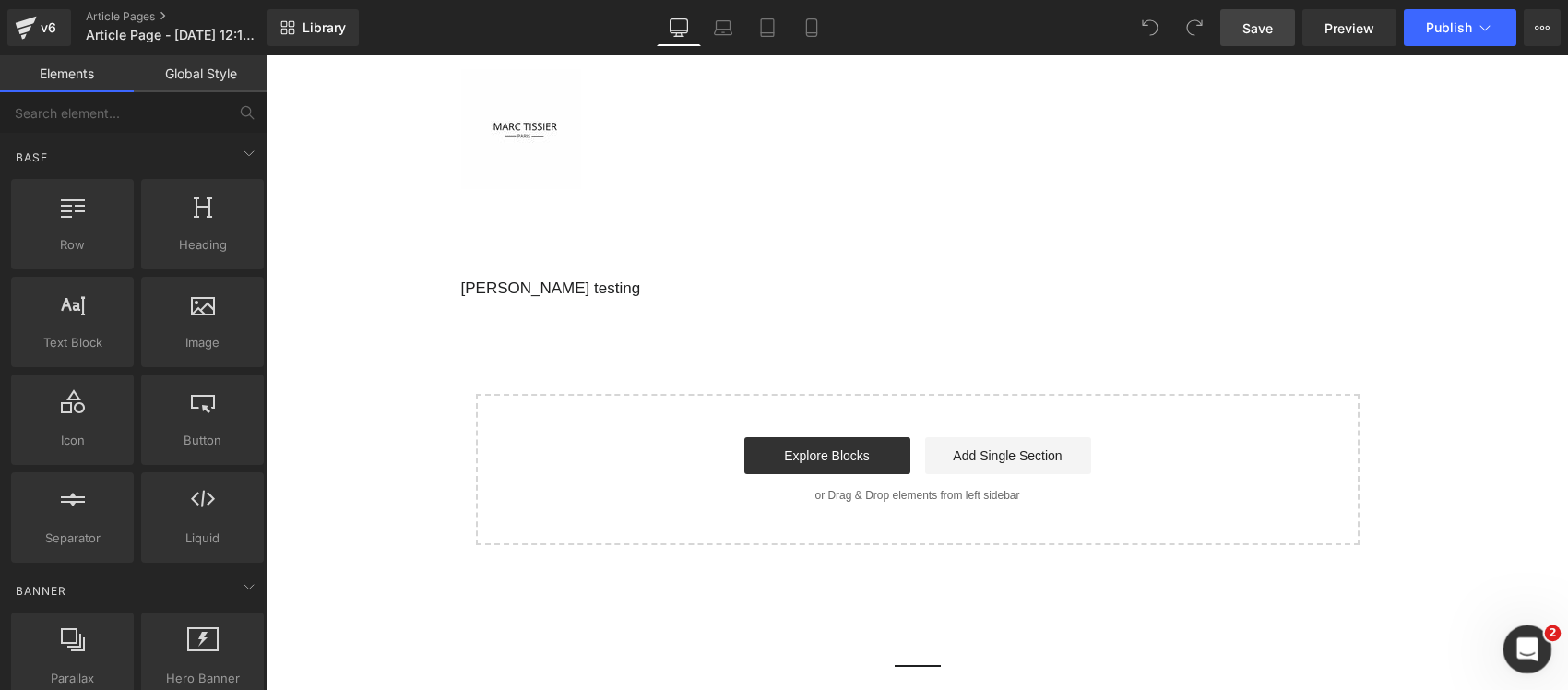
click at [1520, 639] on icon "Ouvrir le Messenger Intercom" at bounding box center [1524, 646] width 30 height 30
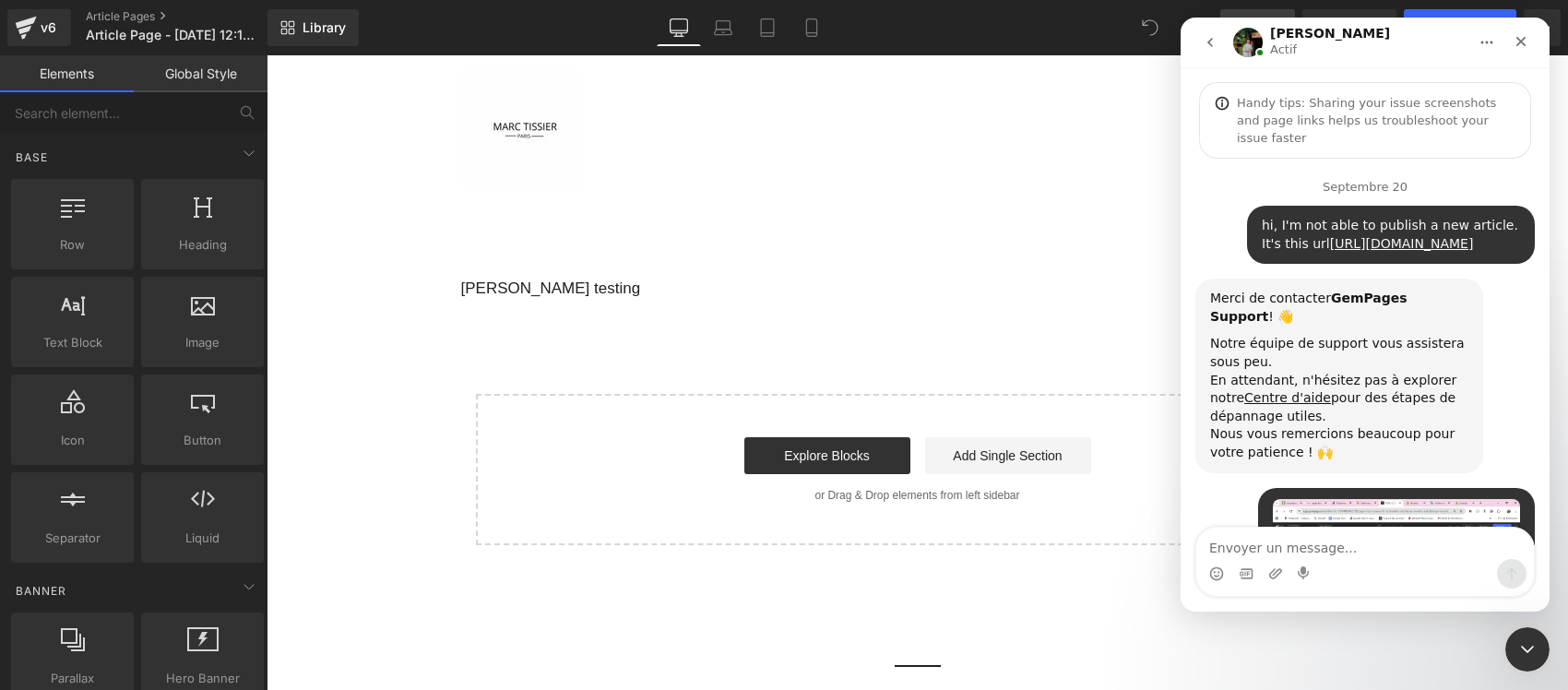
scroll to position [3308, 0]
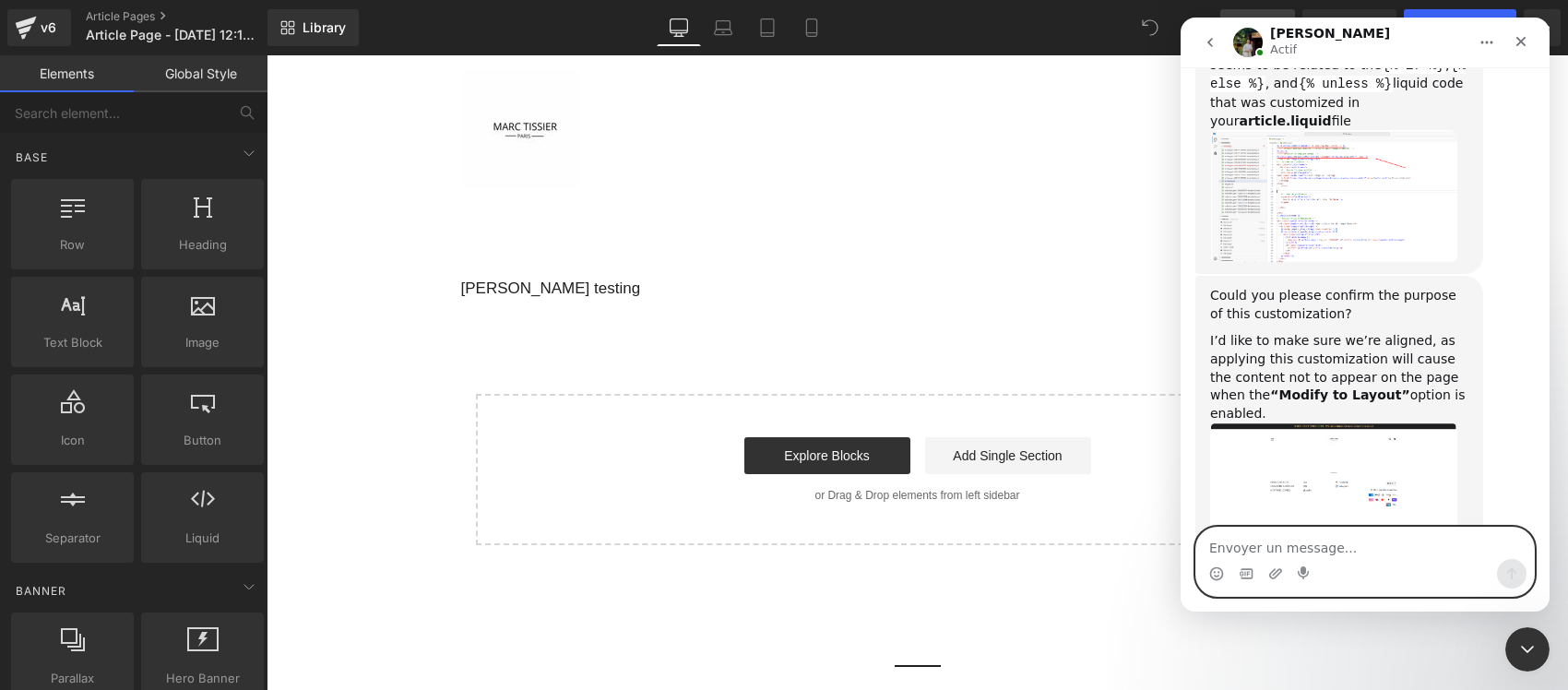
click at [1324, 550] on textarea "Envoyer un message..." at bounding box center [1365, 543] width 338 height 31
paste textarea "Hi Jeremy, Thank you for your feedback. Purpose of the customization: I modifie…"
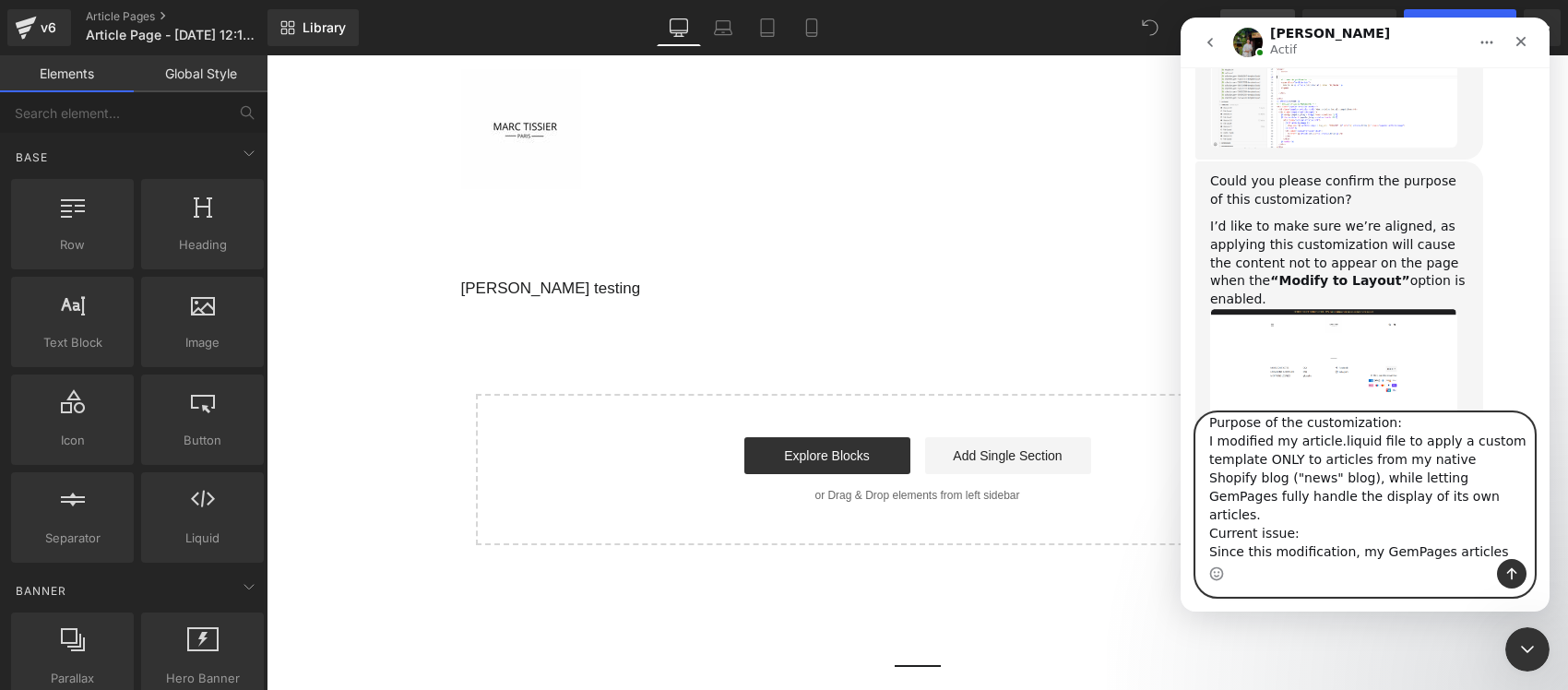
scroll to position [0, 0]
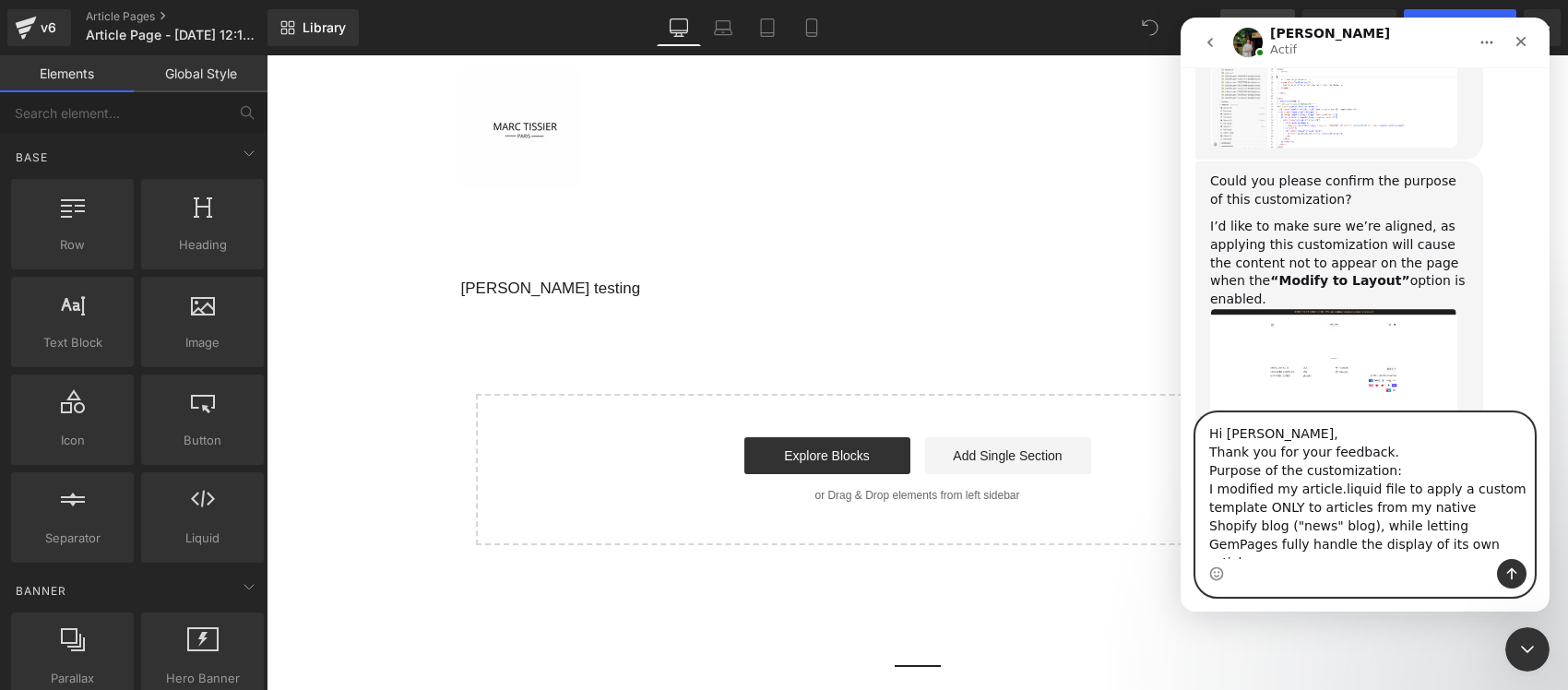
click at [1311, 525] on textarea "Hi Jeremy, Thank you for your feedback. Purpose of the customization: I modifie…" at bounding box center [1365, 486] width 338 height 146
type textarea "Hi Jeremy, Thank you for your feedback. Purpose of the customization: I modifie…"
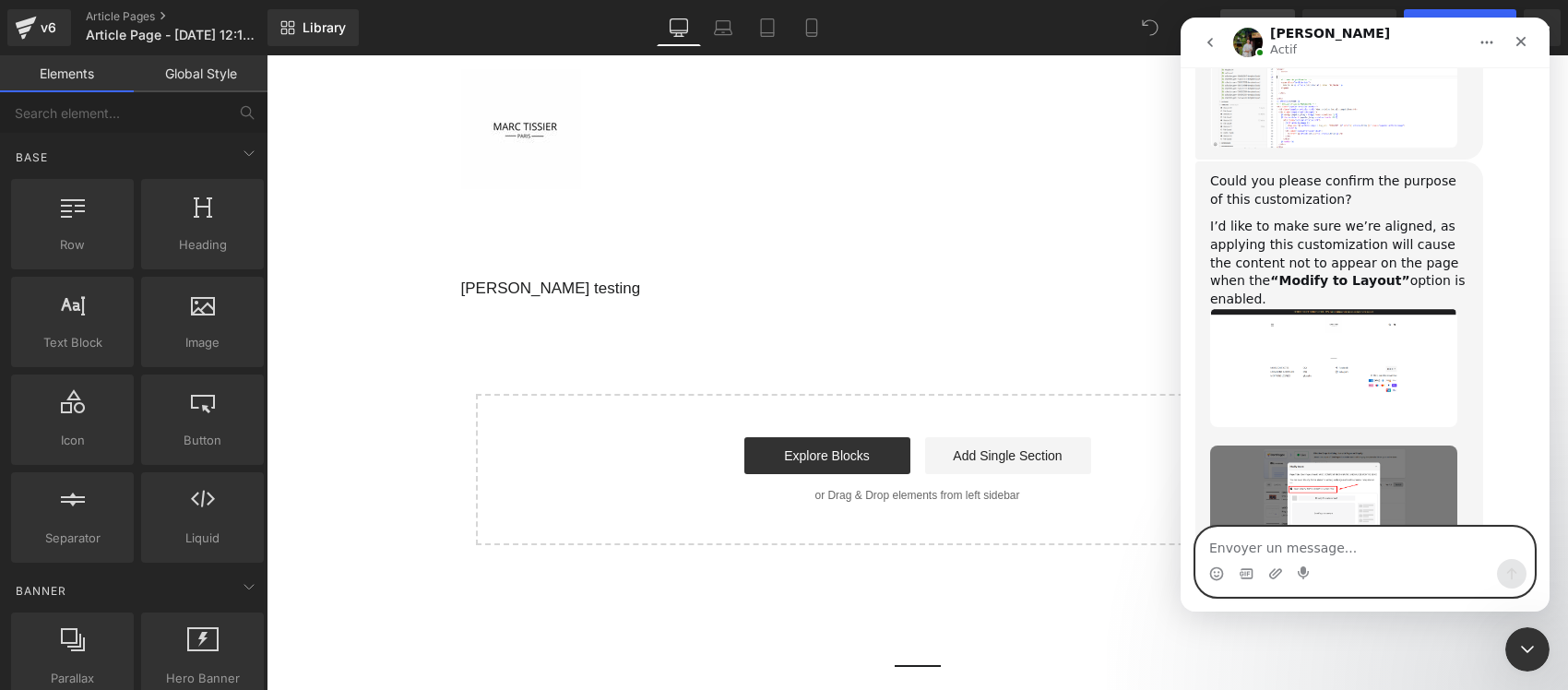
scroll to position [3579, 0]
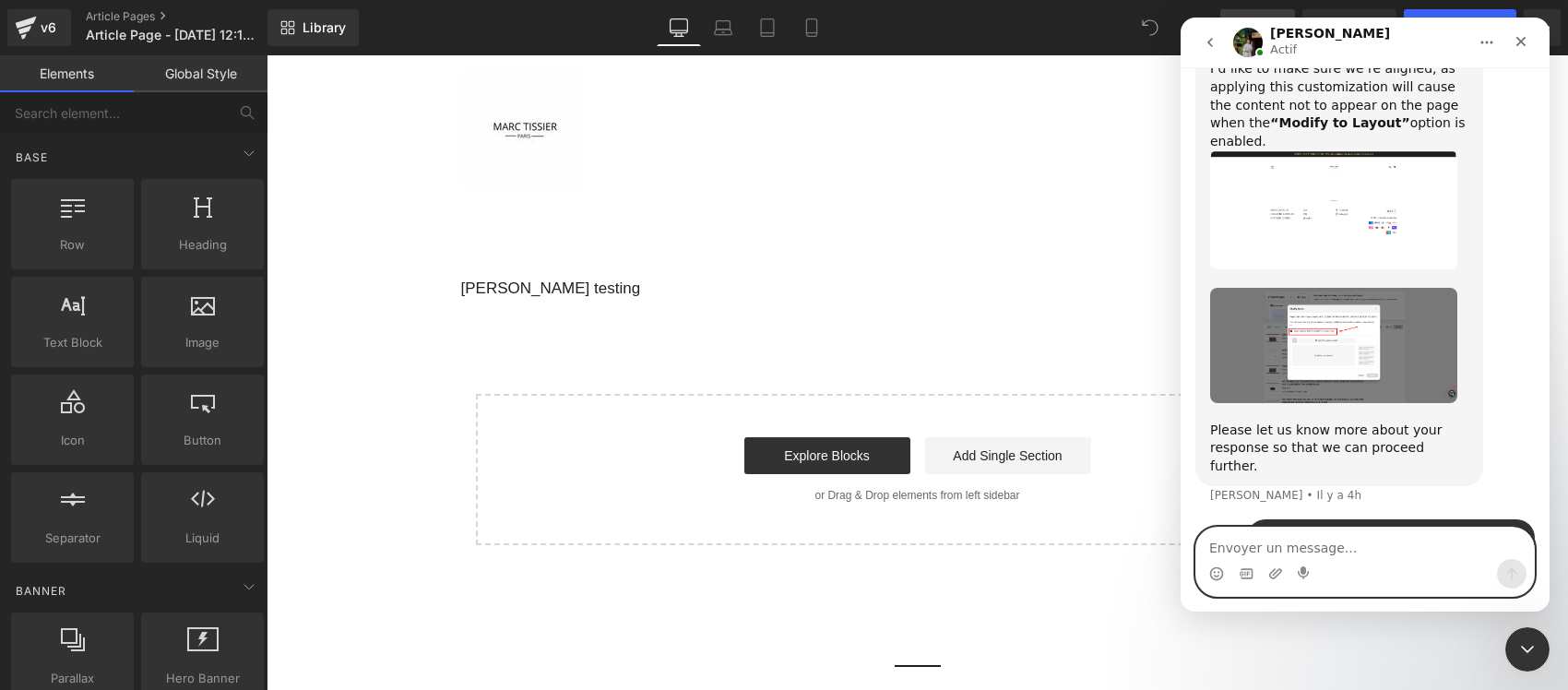
click at [1340, 545] on textarea "Envoyer un message..." at bounding box center [1365, 543] width 338 height 31
paste textarea "What I need from you: What is the exact marker that GemPages inserts into the c…"
type textarea "What I need from you: What is the exact marker that GemPages inserts into the c…"
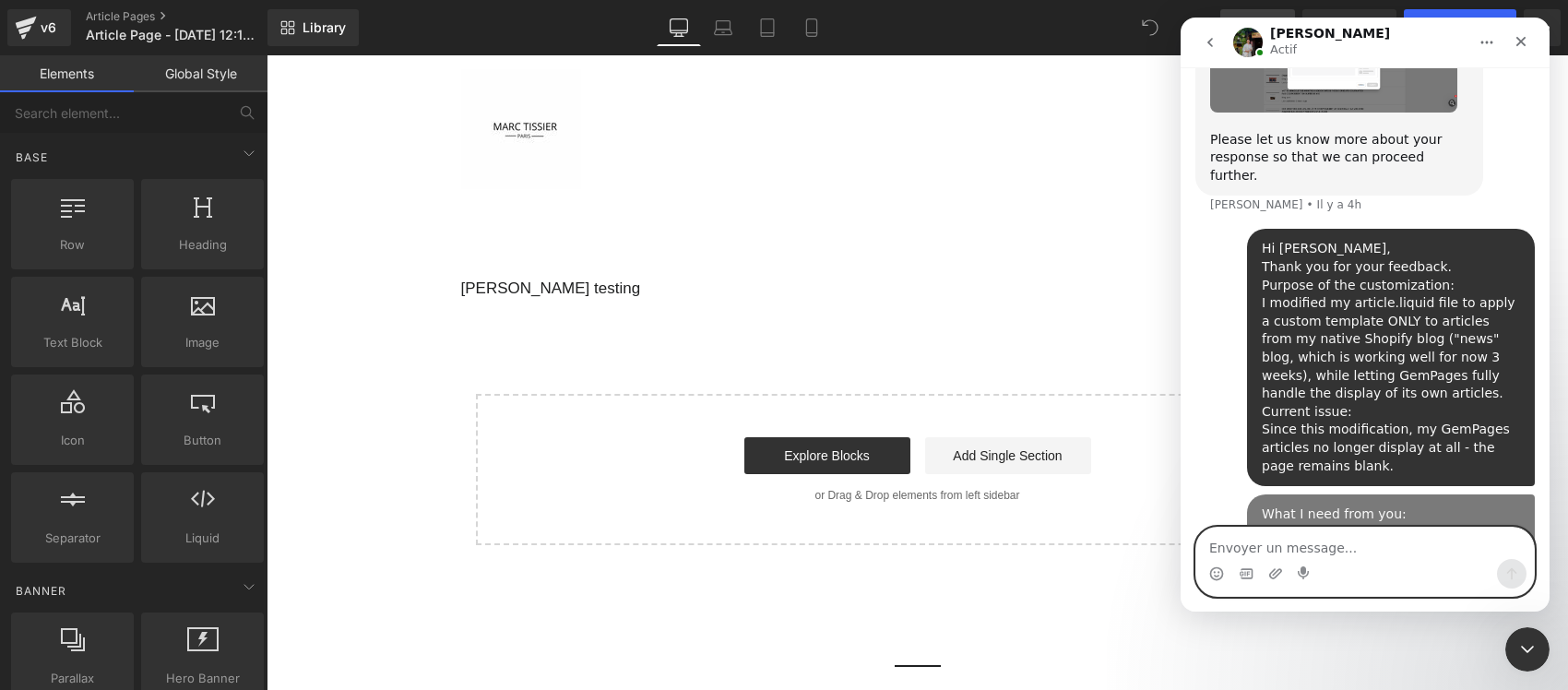
scroll to position [3893, 0]
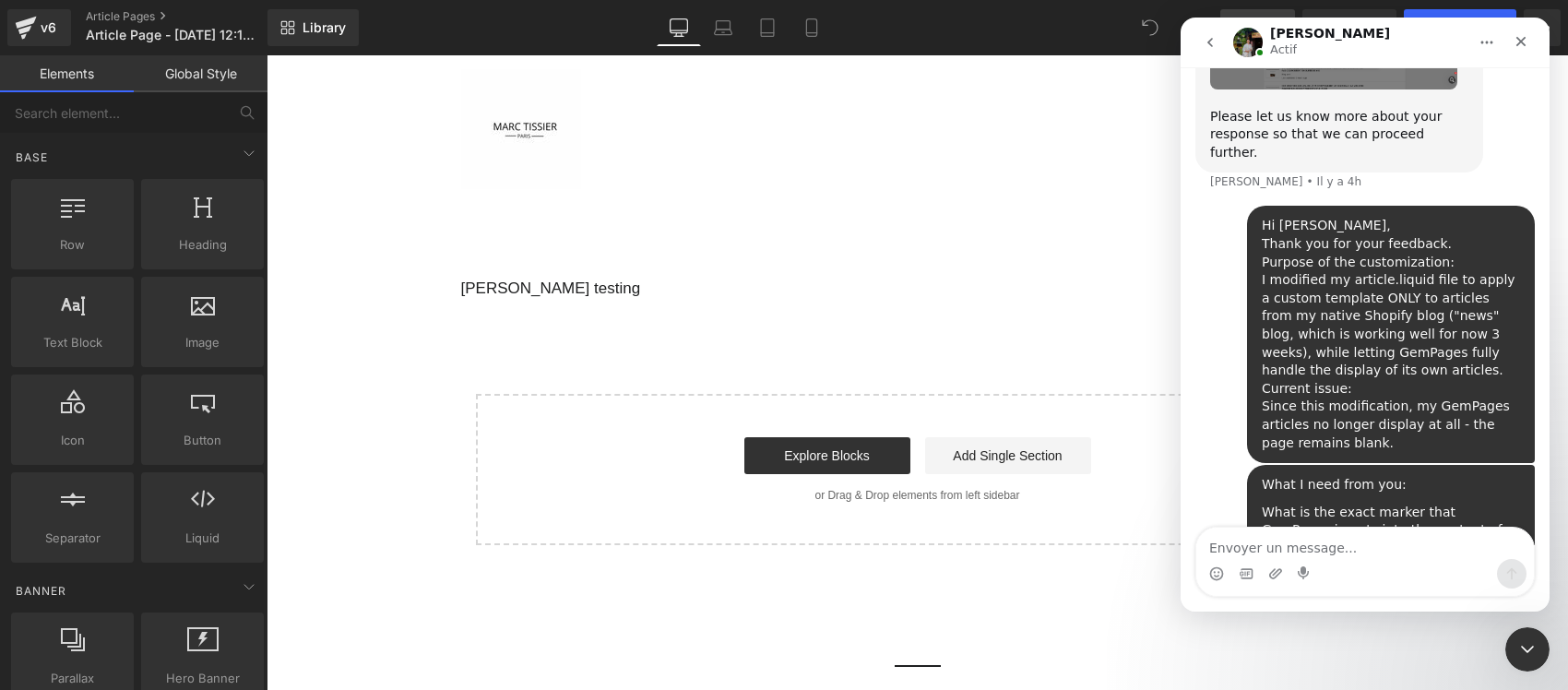
click at [355, 388] on div at bounding box center [784, 317] width 1568 height 634
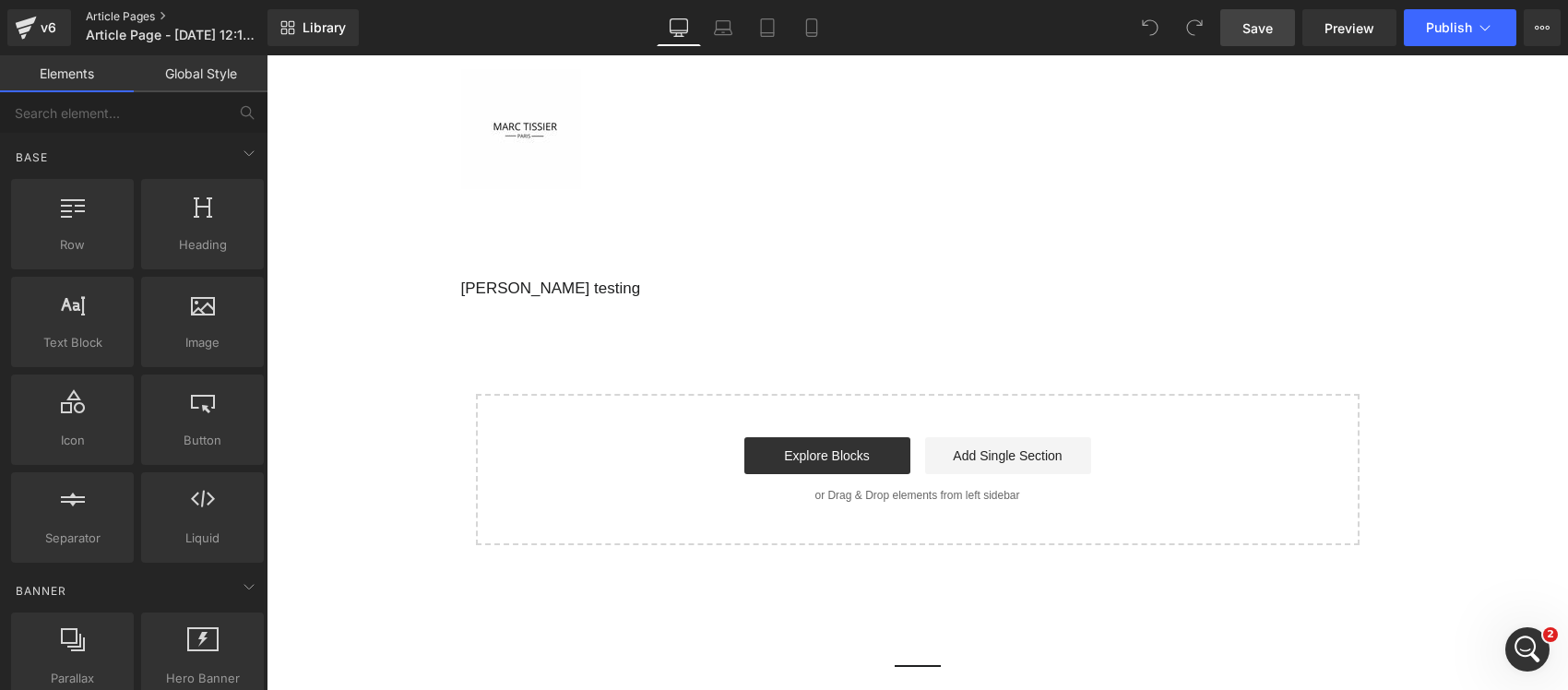
click at [117, 11] on link "Article Pages" at bounding box center [191, 17] width 211 height 15
